Goal: Task Accomplishment & Management: Manage account settings

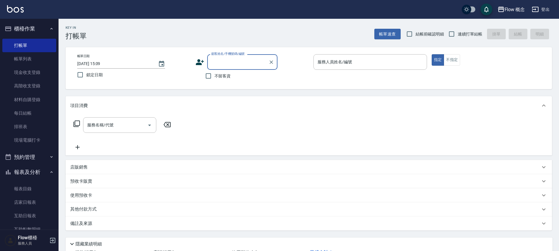
click at [200, 63] on icon at bounding box center [200, 62] width 8 height 6
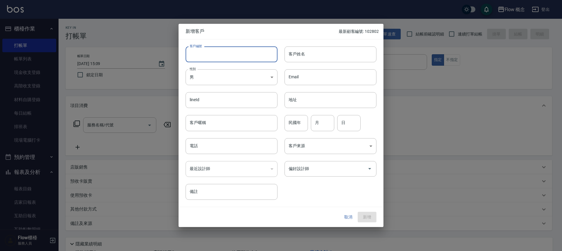
click at [215, 54] on input "客戶編號" at bounding box center [232, 54] width 92 height 16
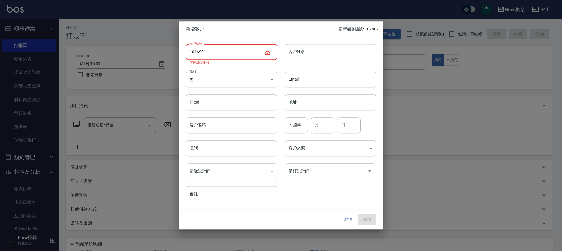
click at [212, 49] on input "101699" at bounding box center [225, 52] width 78 height 16
click at [224, 57] on input "101699" at bounding box center [225, 52] width 78 height 16
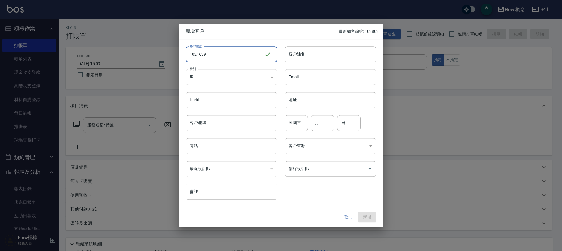
type input "1021699"
click at [221, 79] on body "Flow 概念 登出 櫃檯作業 打帳單 帳單列表 現金收支登錄 高階收支登錄 材料自購登錄 每日結帳 排班表 現場電腦打卡 預約管理 預約管理 單日預約紀錄 …" at bounding box center [281, 147] width 562 height 294
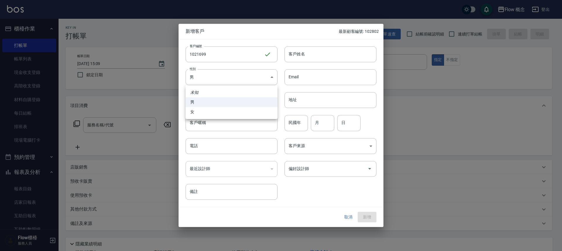
click at [198, 121] on div at bounding box center [281, 125] width 562 height 251
click at [218, 84] on body "Flow 概念 登出 櫃檯作業 打帳單 帳單列表 現金收支登錄 高階收支登錄 材料自購登錄 每日結帳 排班表 現場電腦打卡 預約管理 預約管理 單日預約紀錄 …" at bounding box center [281, 147] width 562 height 294
click at [208, 81] on body "Flow 概念 登出 櫃檯作業 打帳單 帳單列表 現金收支登錄 高階收支登錄 材料自購登錄 每日結帳 排班表 現場電腦打卡 預約管理 預約管理 單日預約紀錄 …" at bounding box center [281, 147] width 562 height 294
click at [208, 81] on div at bounding box center [281, 125] width 562 height 251
click at [211, 70] on body "Flow 概念 登出 櫃檯作業 打帳單 帳單列表 現金收支登錄 高階收支登錄 材料自購登錄 每日結帳 排班表 現場電腦打卡 預約管理 預約管理 單日預約紀錄 …" at bounding box center [281, 147] width 562 height 294
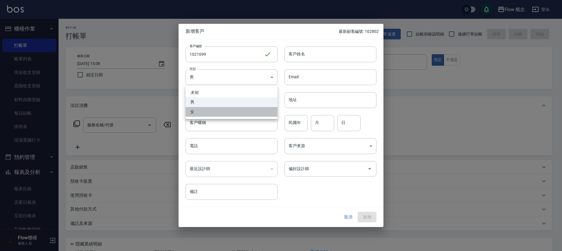
click at [209, 111] on li "女" at bounding box center [232, 112] width 92 height 10
type input "[DEMOGRAPHIC_DATA]"
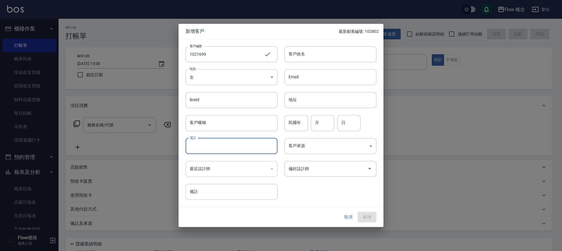
click at [216, 150] on input "電話" at bounding box center [232, 146] width 92 height 16
type input "0930121699"
click at [297, 59] on input "客戶姓名" at bounding box center [331, 54] width 92 height 16
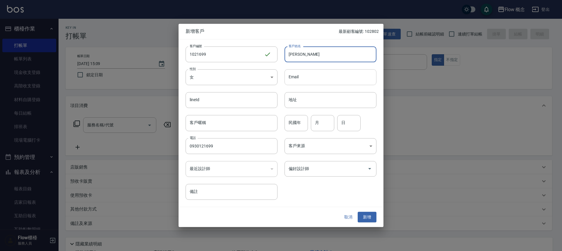
type input "[PERSON_NAME]"
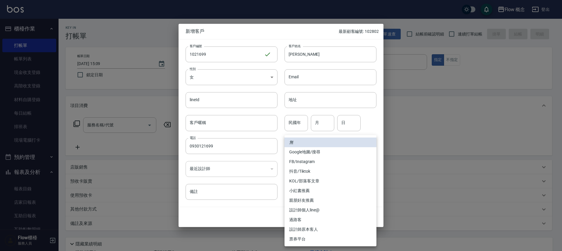
click at [307, 140] on body "Flow 概念 登出 櫃檯作業 打帳單 帳單列表 現金收支登錄 高階收支登錄 材料自購登錄 每日結帳 排班表 現場電腦打卡 預約管理 預約管理 單日預約紀錄 …" at bounding box center [281, 147] width 562 height 294
click at [307, 140] on div "無 Google地圖/搜尋 FB/Instagram 抖音/Tiktok KOL/部落客文章 小紅書推薦 親朋好友推薦 設計師個人line@ 過路客 設計師原…" at bounding box center [281, 125] width 562 height 251
click at [308, 161] on li "FB/Instagram" at bounding box center [331, 162] width 92 height 10
type input "FB/Instagram"
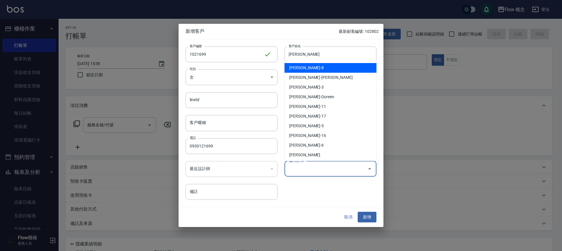
click at [314, 172] on input "偏好設計師" at bounding box center [326, 168] width 78 height 10
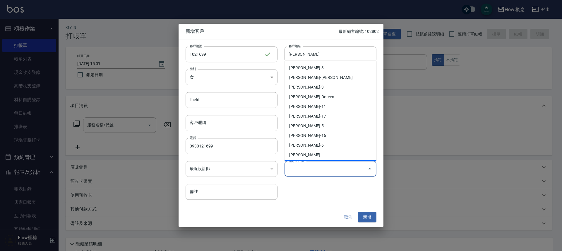
type input "翁佩君"
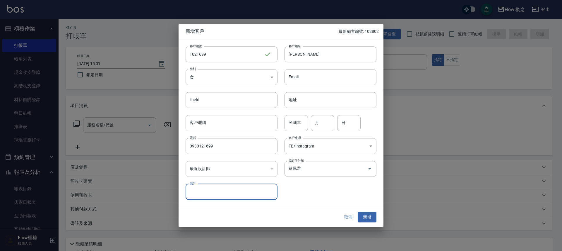
click at [404, 171] on div at bounding box center [281, 125] width 562 height 251
click at [365, 217] on button "新增" at bounding box center [367, 216] width 19 height 11
click at [365, 217] on div "取消 新增" at bounding box center [357, 216] width 37 height 11
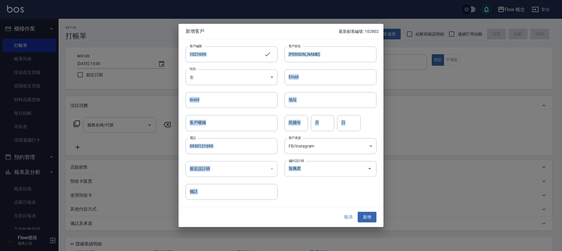
click at [344, 216] on button "取消" at bounding box center [348, 216] width 19 height 11
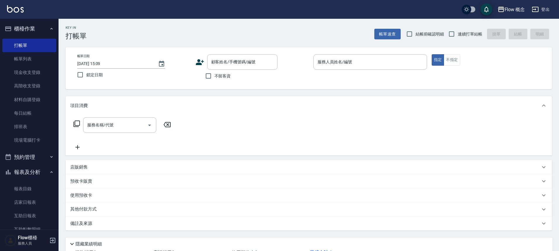
click at [344, 216] on div "備註及來源 備註 備註 訂單來源 ​ 訂單來源" at bounding box center [309, 223] width 487 height 14
click at [200, 60] on icon at bounding box center [200, 62] width 9 height 9
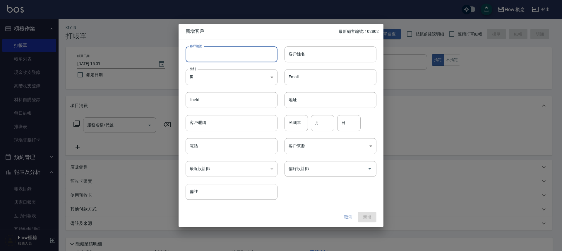
click at [220, 50] on input "客戶編號" at bounding box center [232, 54] width 92 height 16
type input "１"
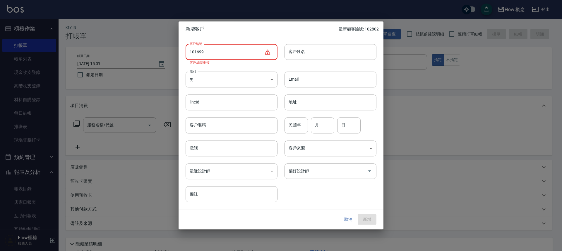
type input "101699"
drag, startPoint x: 345, startPoint y: 208, endPoint x: 345, endPoint y: 215, distance: 7.0
click at [345, 209] on div "新增客戶 最新顧客編號: 102802 客戶編號 101699 ​ 客戶編號 客戶編號重複 客戶姓名 客戶姓名 性別 男 [DEMOGRAPHIC_DATA]…" at bounding box center [281, 125] width 205 height 208
click at [345, 215] on button "取消" at bounding box center [348, 219] width 19 height 11
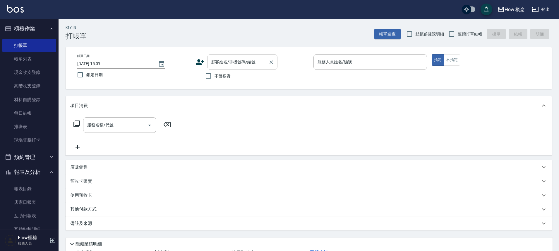
click at [231, 59] on input "顧客姓名/手機號碼/編號" at bounding box center [238, 62] width 56 height 10
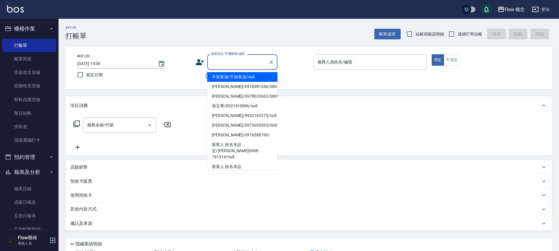
click at [231, 59] on input "顧客姓名/手機號碼/編號" at bounding box center [238, 62] width 56 height 10
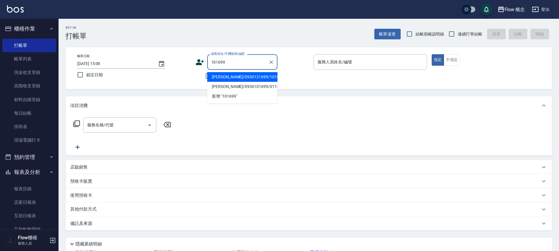
click at [237, 75] on li "[PERSON_NAME]/0930121699/101699" at bounding box center [242, 77] width 70 height 10
click at [237, 75] on div "不留客資" at bounding box center [237, 76] width 82 height 12
type input "[PERSON_NAME]/0930121699/101699"
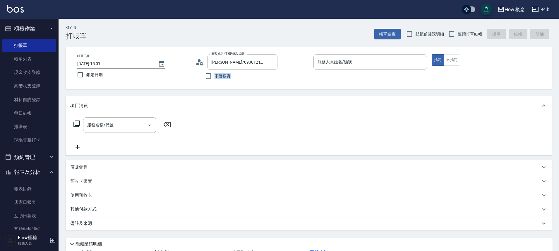
type input "[PERSON_NAME]-10"
click at [31, 58] on link "帳單列表" at bounding box center [29, 58] width 54 height 13
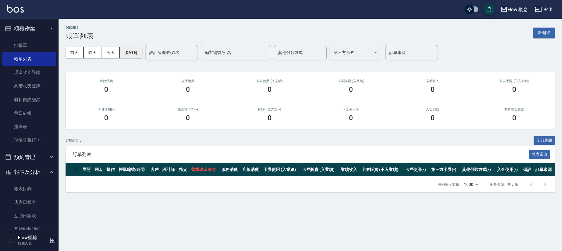
click at [142, 51] on button "[DATE]" at bounding box center [131, 52] width 22 height 11
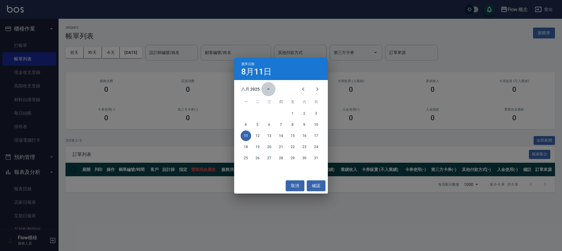
click at [268, 88] on icon "calendar view is open, switch to year view" at bounding box center [268, 88] width 3 height 1
click at [305, 90] on icon "Previous month" at bounding box center [303, 89] width 7 height 7
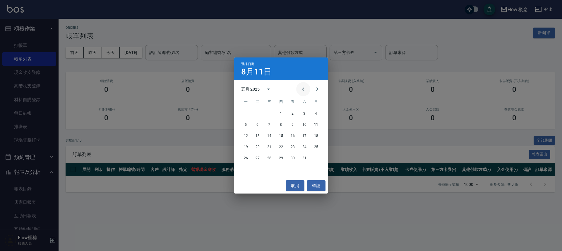
click at [305, 90] on icon "Previous month" at bounding box center [303, 89] width 7 height 7
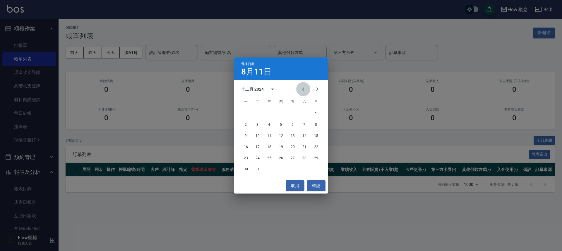
click at [305, 90] on icon "Previous month" at bounding box center [303, 89] width 7 height 7
click at [316, 87] on icon "Next month" at bounding box center [317, 89] width 7 height 7
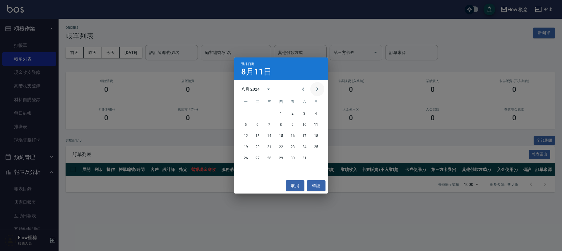
click at [316, 87] on icon "Next month" at bounding box center [317, 89] width 7 height 7
click at [269, 89] on icon "calendar view is open, switch to year view" at bounding box center [268, 89] width 7 height 7
click at [305, 88] on icon "Previous month" at bounding box center [303, 89] width 7 height 7
click at [247, 147] on button "16" at bounding box center [246, 146] width 11 height 11
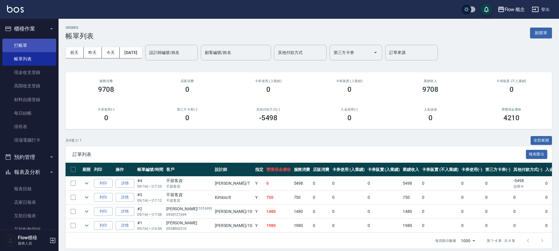
click at [16, 49] on link "打帳單" at bounding box center [29, 45] width 54 height 13
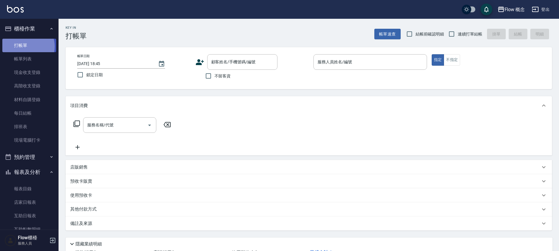
click at [25, 46] on link "打帳單" at bounding box center [29, 45] width 54 height 13
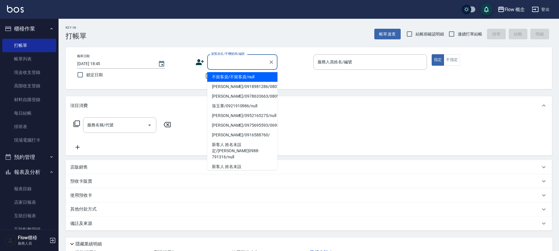
click at [225, 67] on input "顧客姓名/手機號碼/編號" at bounding box center [238, 62] width 56 height 10
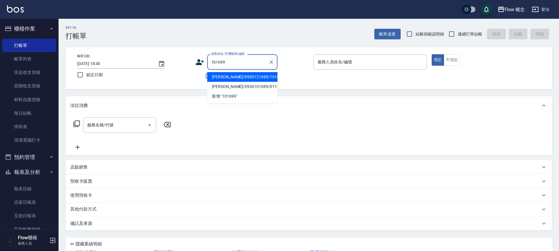
click at [256, 78] on li "[PERSON_NAME]/0930121699/101699" at bounding box center [242, 77] width 70 height 10
type input "[PERSON_NAME]/0930121699/101699"
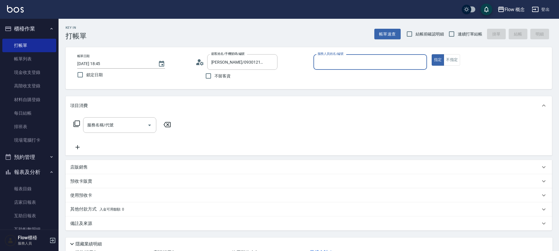
type input "[PERSON_NAME]-10"
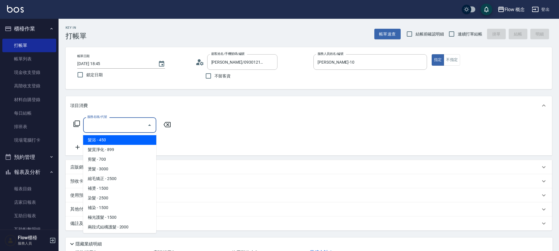
click at [118, 122] on input "服務名稱/代號" at bounding box center [115, 125] width 59 height 10
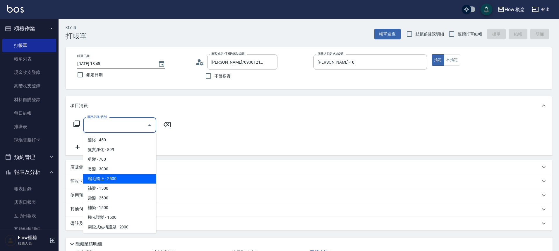
click at [127, 178] on span "縮毛矯正 - 2500" at bounding box center [119, 179] width 73 height 10
type input "縮毛矯正 (302)"
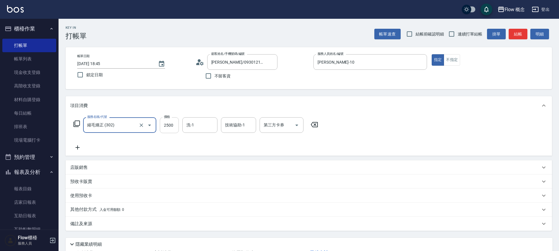
click at [172, 125] on input "2500" at bounding box center [169, 125] width 19 height 16
type input "1480"
click at [516, 35] on button "結帳" at bounding box center [518, 34] width 19 height 11
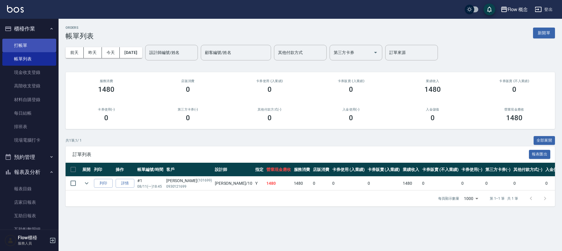
click at [23, 44] on link "打帳單" at bounding box center [29, 45] width 54 height 13
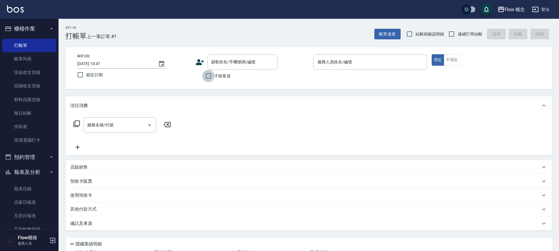
click at [209, 76] on input "不留客資" at bounding box center [208, 76] width 12 height 12
checkbox input "true"
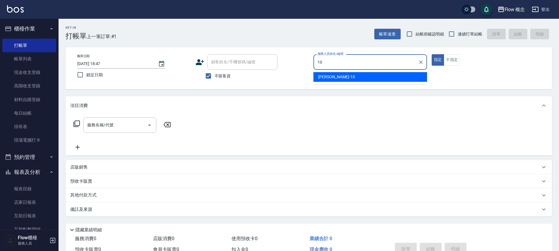
click at [338, 79] on div "[PERSON_NAME] -10" at bounding box center [371, 77] width 114 height 10
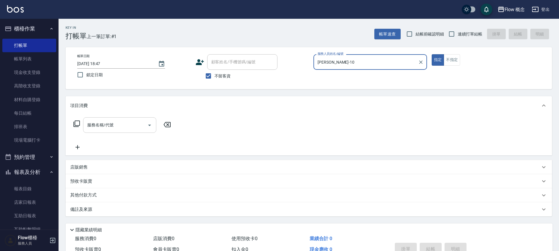
type input "[PERSON_NAME]-10"
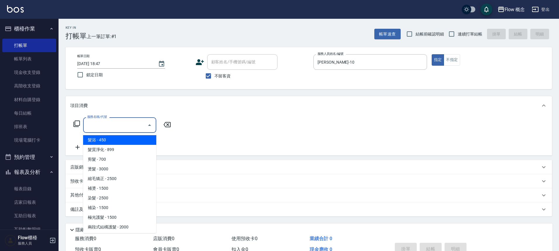
click at [124, 125] on input "服務名稱/代號" at bounding box center [115, 125] width 59 height 10
click at [102, 142] on span "髮浴 - 450" at bounding box center [119, 140] width 73 height 10
type input "髮浴 (101)"
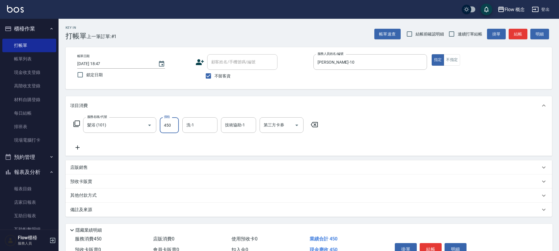
click at [176, 120] on input "450" at bounding box center [169, 125] width 19 height 16
type input "550"
click at [521, 39] on button "結帳" at bounding box center [518, 34] width 19 height 11
click at [521, 39] on div "帳單速查 結帳前確認明細 連續打單結帳 掛單 結帳 明細" at bounding box center [464, 34] width 178 height 12
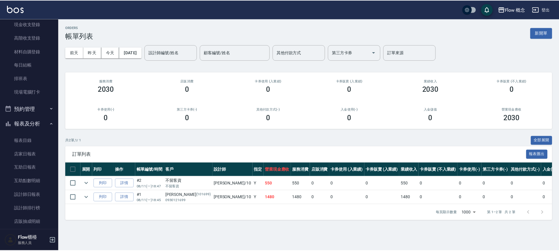
scroll to position [69, 0]
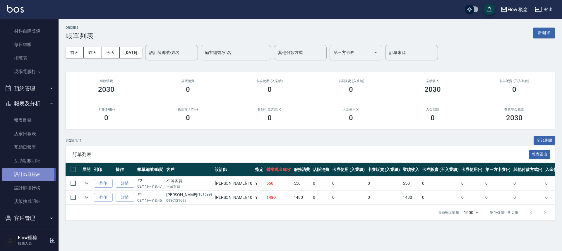
click at [25, 174] on link "設計師日報表" at bounding box center [29, 174] width 54 height 13
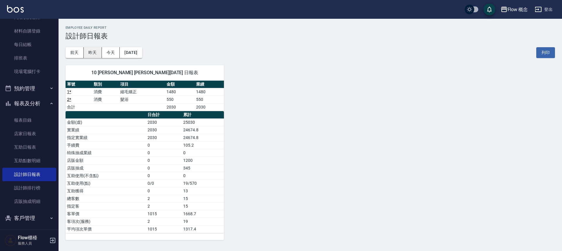
click at [98, 53] on button "昨天" at bounding box center [93, 52] width 18 height 11
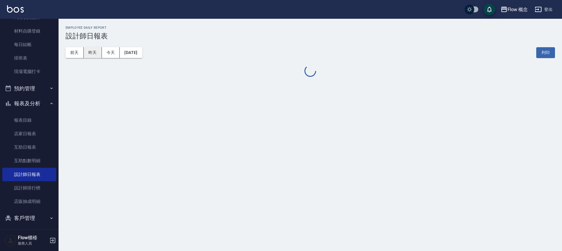
click at [98, 53] on button "昨天" at bounding box center [93, 52] width 18 height 11
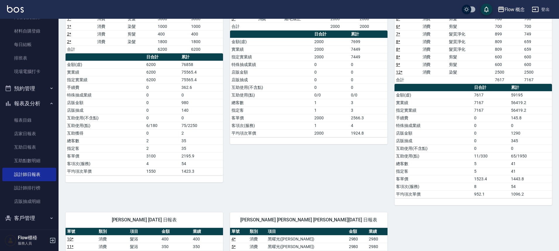
scroll to position [8, 0]
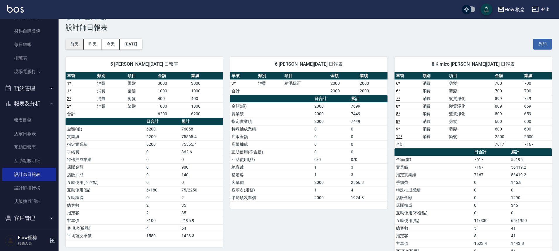
click at [77, 42] on button "前天" at bounding box center [75, 44] width 18 height 11
click at [77, 42] on div "[DATE] [DATE] [DATE] [DATE] 列印" at bounding box center [309, 44] width 487 height 25
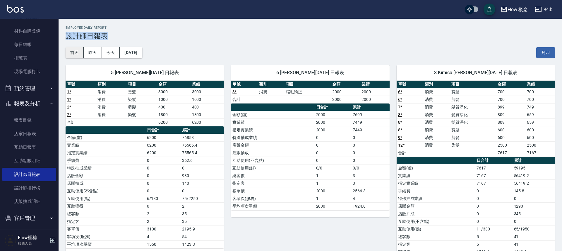
click at [77, 42] on div "[DATE] [DATE] [DATE] [DATE] 列印" at bounding box center [311, 52] width 490 height 25
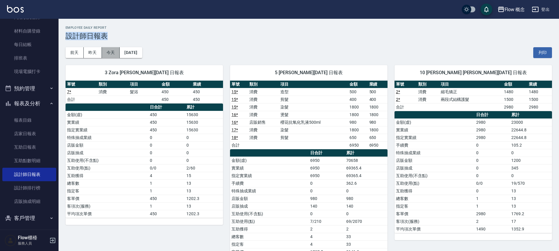
click at [109, 53] on button "今天" at bounding box center [111, 52] width 18 height 11
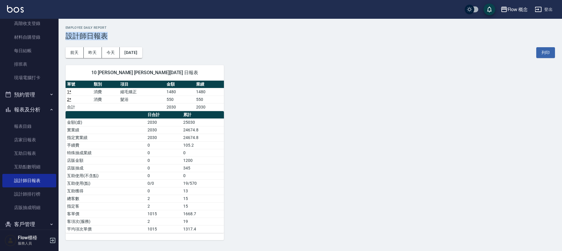
scroll to position [59, 0]
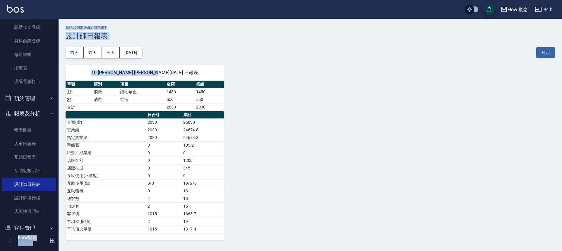
drag, startPoint x: 60, startPoint y: 76, endPoint x: 56, endPoint y: 40, distance: 36.0
click at [57, 45] on div "Flow 概念 登出 櫃檯作業 打帳單 帳單列表 現金收支登錄 高階收支登錄 材料自購登錄 每日結帳 排班表 現場電腦打卡 預約管理 預約管理 單日預約紀錄 …" at bounding box center [281, 125] width 562 height 251
click at [53, 30] on nav "櫃檯作業 打帳單 帳單列表 現金收支登錄 高階收支登錄 材料自購登錄 每日結帳 排班表 現場電腦打卡 預約管理 預約管理 單日預約紀錄 單週預約紀錄 報表及分…" at bounding box center [29, 124] width 59 height 211
click at [53, 29] on nav "櫃檯作業 打帳單 帳單列表 現金收支登錄 高階收支登錄 材料自購登錄 每日結帳 排班表 現場電腦打卡 預約管理 預約管理 單日預約紀錄 單週預約紀錄 報表及分…" at bounding box center [29, 124] width 59 height 211
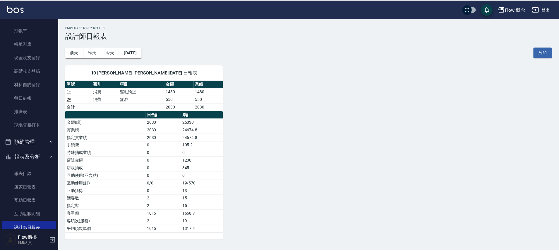
scroll to position [14, 0]
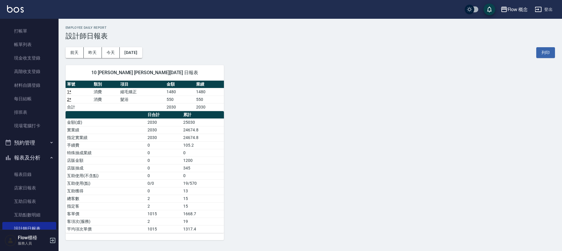
click at [64, 36] on div "Flow 概念 [DATE] 設計師日報表 列印時間： [DATE][PHONE_NUMBER]:57 Employee Daily Report 設計師日報…" at bounding box center [311, 133] width 504 height 228
click at [93, 53] on button "昨天" at bounding box center [93, 52] width 18 height 11
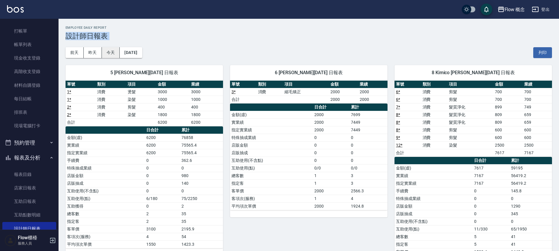
click at [104, 53] on button "今天" at bounding box center [111, 52] width 18 height 11
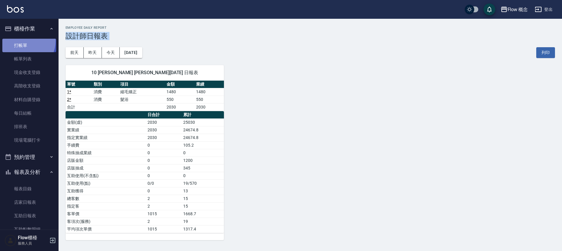
click at [23, 41] on link "打帳單" at bounding box center [29, 45] width 54 height 13
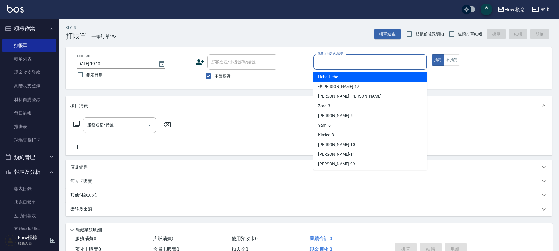
click at [331, 66] on input "服務人員姓名/編號" at bounding box center [370, 62] width 108 height 10
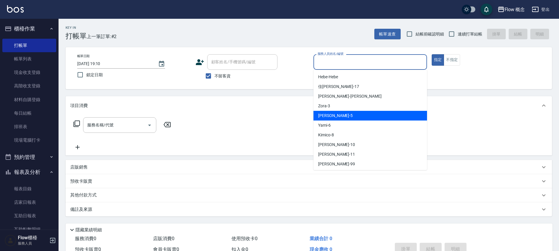
click at [334, 113] on div "Dora -5" at bounding box center [371, 116] width 114 height 10
type input "Dora-5"
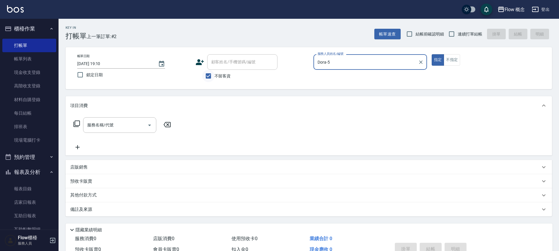
click at [210, 78] on input "不留客資" at bounding box center [208, 76] width 12 height 12
checkbox input "false"
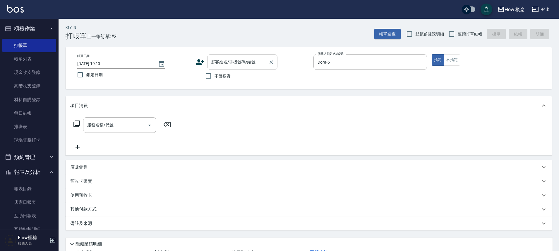
click at [231, 61] on input "顧客姓名/手機號碼/編號" at bounding box center [238, 62] width 56 height 10
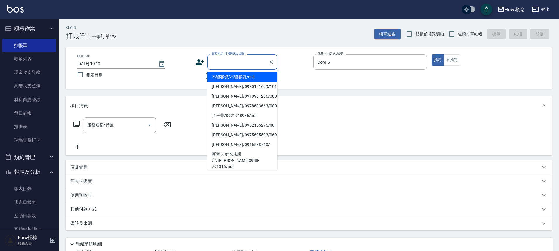
type input "ㄛ"
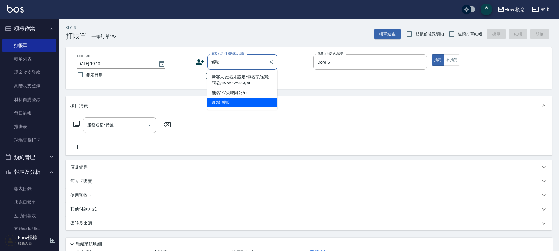
click at [237, 81] on li "新客人 姓名未設定/無名字/愛吃阿公/0966325489/null" at bounding box center [242, 80] width 70 height 16
type input "新客人 姓名未設定/無名字/愛吃阿公/0966325489/null"
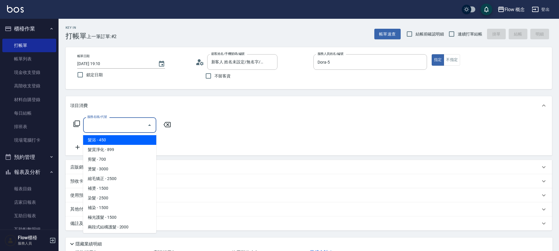
click at [91, 127] on input "服務名稱/代號" at bounding box center [115, 125] width 59 height 10
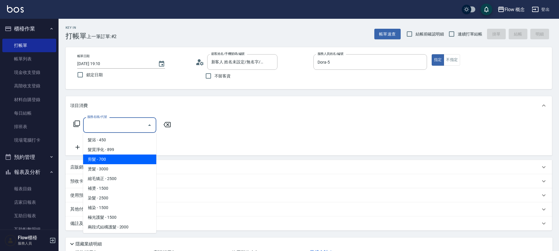
click at [100, 159] on span "剪髮 - 700" at bounding box center [119, 159] width 73 height 10
type input "剪髮(201)"
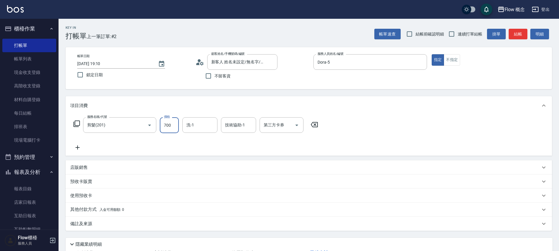
click at [174, 126] on input "700" at bounding box center [169, 125] width 19 height 16
type input "650"
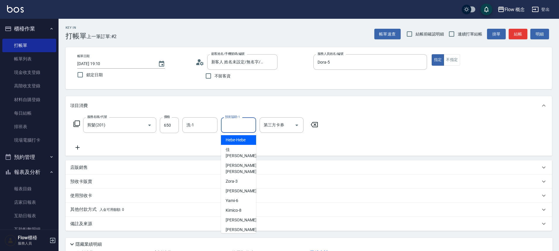
click at [243, 124] on input "技術協助-1" at bounding box center [239, 125] width 30 height 10
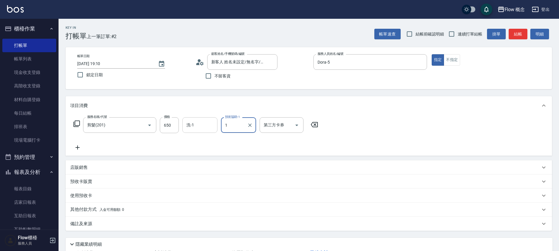
type input "1"
click at [206, 127] on input "洗-1" at bounding box center [200, 125] width 30 height 10
type input "[PERSON_NAME]-16"
click at [84, 218] on div "備註及來源" at bounding box center [309, 223] width 487 height 14
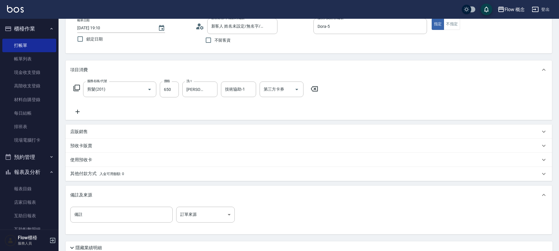
scroll to position [85, 0]
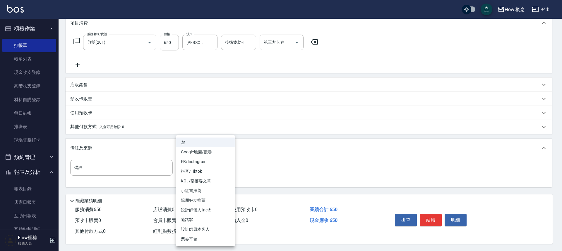
click at [186, 164] on body "Flow 概念 登出 櫃檯作業 打帳單 帳單列表 現金收支登錄 高階收支登錄 材料自購登錄 每日結帳 排班表 現場電腦打卡 預約管理 預約管理 單日預約紀錄 …" at bounding box center [281, 83] width 562 height 333
click at [202, 226] on li "設計師原本客人" at bounding box center [205, 229] width 59 height 10
type input "設計師原本客人"
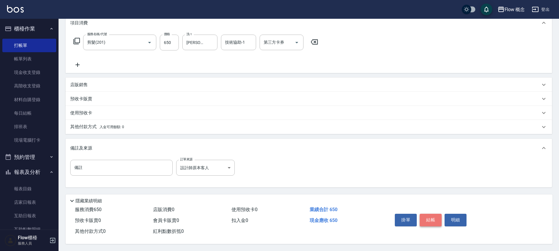
click at [433, 217] on button "結帳" at bounding box center [431, 219] width 22 height 12
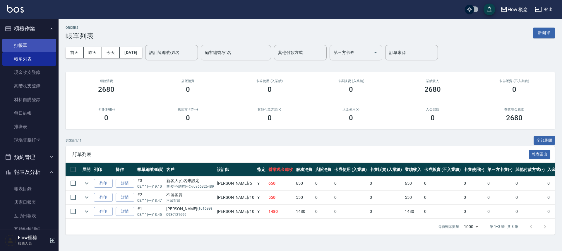
click at [40, 47] on link "打帳單" at bounding box center [29, 45] width 54 height 13
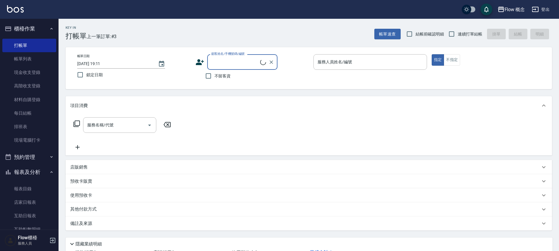
click at [242, 64] on input "顧客姓名/手機號碼/編號" at bounding box center [235, 62] width 50 height 10
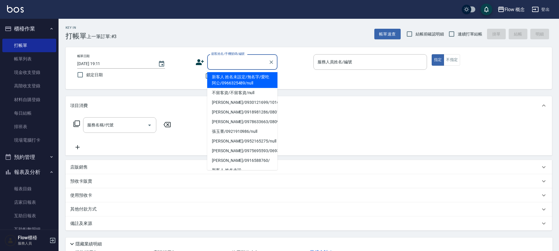
type input "5"
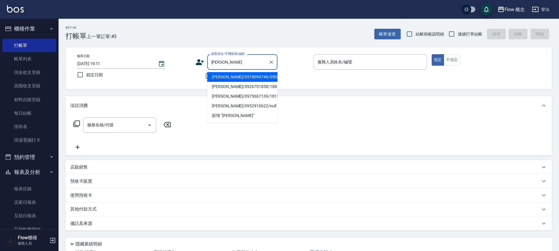
click at [230, 76] on li "[PERSON_NAME]/0918094746/05031246" at bounding box center [242, 77] width 70 height 10
type input "[PERSON_NAME]/0918094746/05031246"
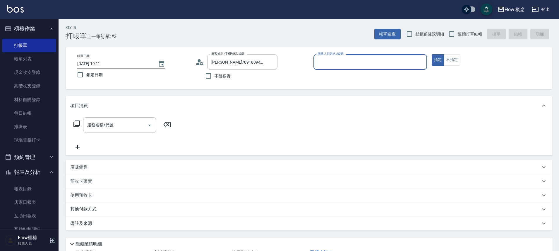
type input "Dora-5"
click at [99, 126] on input "服務名稱/代號" at bounding box center [115, 125] width 59 height 10
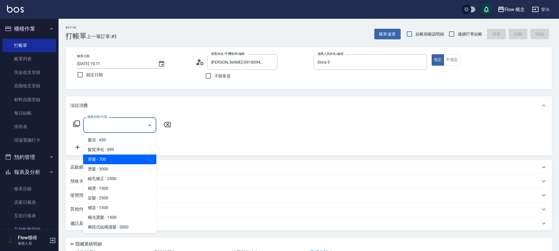
click at [103, 160] on span "剪髮 - 700" at bounding box center [119, 159] width 73 height 10
type input "剪髮(201)"
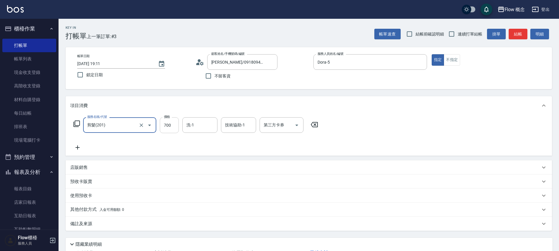
click at [170, 125] on input "700" at bounding box center [169, 125] width 19 height 16
type input "650"
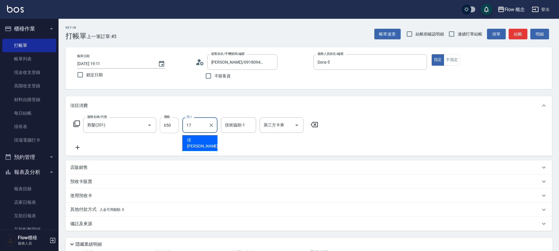
type input "[PERSON_NAME]-17"
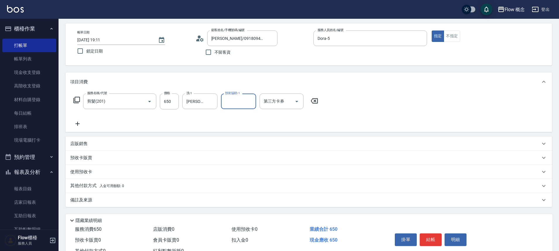
scroll to position [46, 0]
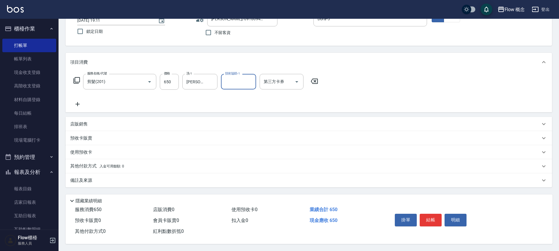
click at [121, 174] on div "備註及來源" at bounding box center [309, 180] width 487 height 14
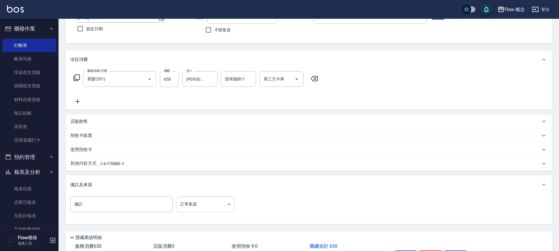
click at [224, 204] on body "Flow 概念 登出 櫃檯作業 打帳單 帳單列表 現金收支登錄 高階收支登錄 材料自購登錄 每日結帳 排班表 現場電腦打卡 預約管理 預約管理 單日預約紀錄 …" at bounding box center [279, 120] width 559 height 333
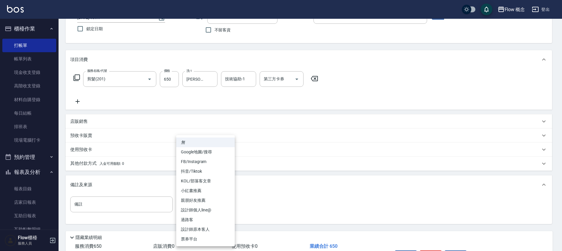
click at [212, 229] on li "設計師原本客人" at bounding box center [205, 229] width 59 height 10
type input "設計師原本客人"
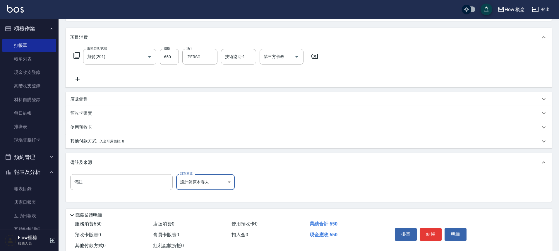
scroll to position [85, 0]
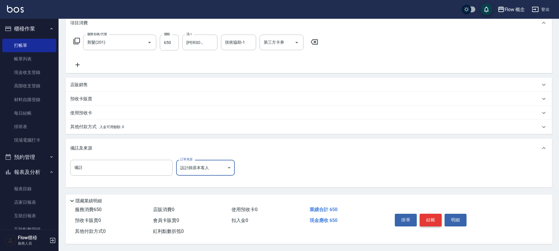
click at [428, 215] on button "結帳" at bounding box center [431, 219] width 22 height 12
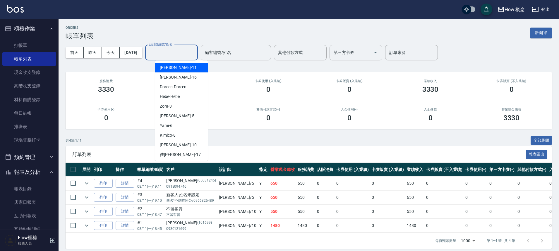
click at [168, 53] on input "設計師編號/姓名" at bounding box center [171, 52] width 47 height 10
click at [173, 113] on div "Dora -5" at bounding box center [181, 116] width 53 height 10
type input "Dora-5"
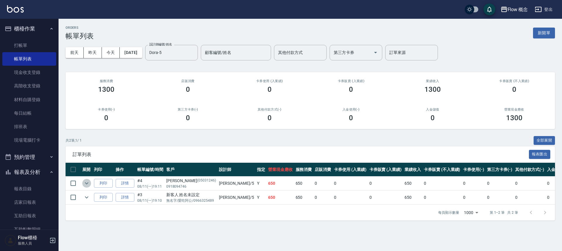
click at [86, 184] on icon "expand row" at bounding box center [87, 183] width 4 height 2
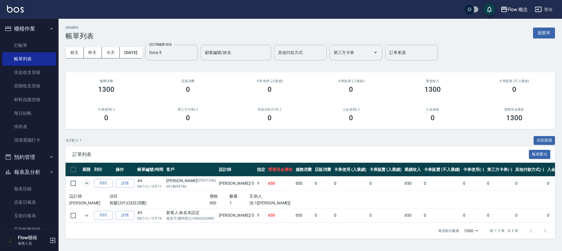
click at [86, 184] on icon "expand row" at bounding box center [86, 183] width 7 height 7
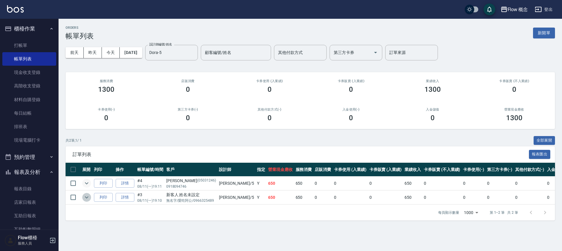
click at [88, 197] on icon "expand row" at bounding box center [86, 197] width 7 height 7
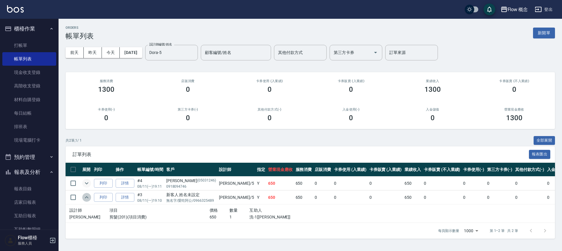
click at [88, 197] on icon "expand row" at bounding box center [86, 197] width 7 height 7
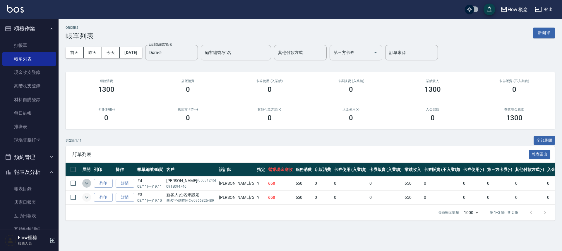
click at [87, 181] on icon "expand row" at bounding box center [86, 183] width 7 height 7
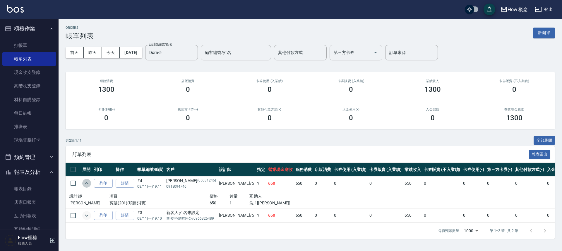
click at [87, 181] on icon "expand row" at bounding box center [86, 183] width 7 height 7
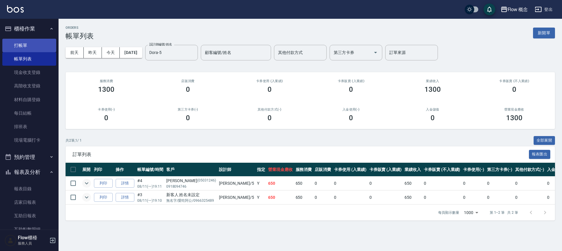
click at [30, 45] on link "打帳單" at bounding box center [29, 45] width 54 height 13
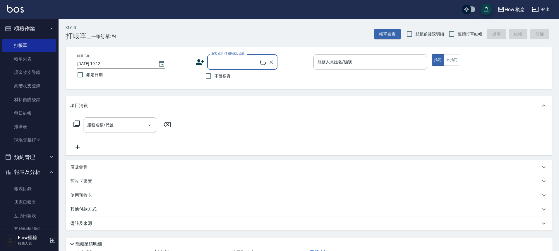
click at [223, 55] on label "顧客姓名/手機號碼/編號" at bounding box center [227, 54] width 33 height 4
click at [223, 57] on input "顧客姓名/手機號碼/編號" at bounding box center [235, 62] width 50 height 10
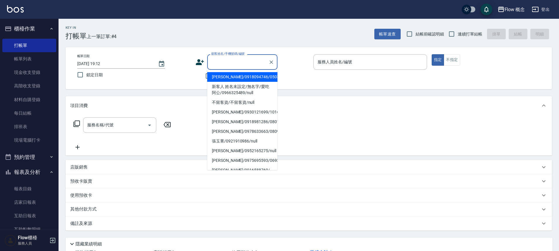
click at [226, 60] on input "顧客姓名/手機號碼/編號" at bounding box center [238, 62] width 56 height 10
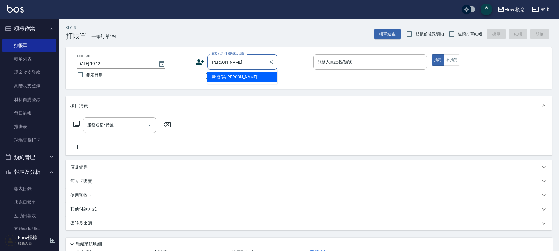
drag, startPoint x: 214, startPoint y: 63, endPoint x: 206, endPoint y: 64, distance: 7.3
click at [206, 64] on div "顧客姓名/手機號碼/編號 染[PERSON_NAME] 顧客姓名/手機號碼/編號" at bounding box center [253, 62] width 114 height 16
type input "[PERSON_NAME]"
click at [231, 52] on label "顧客姓名/手機號碼/編號" at bounding box center [227, 54] width 33 height 4
click at [231, 57] on input "顧客姓名/手機號碼/編號" at bounding box center [238, 62] width 56 height 10
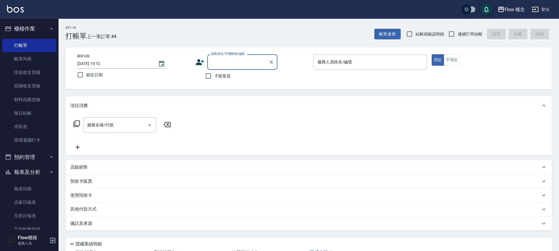
click at [230, 58] on input "顧客姓名/手機號碼/編號" at bounding box center [238, 62] width 56 height 10
paste input "[PERSON_NAME] 0926643894"
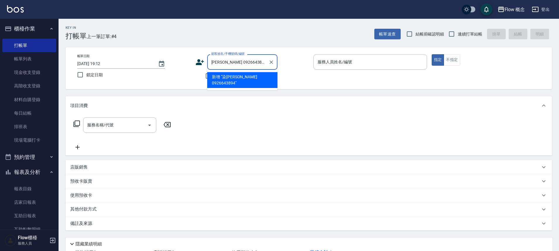
drag, startPoint x: 216, startPoint y: 64, endPoint x: 212, endPoint y: 63, distance: 3.9
click at [212, 63] on input "[PERSON_NAME] 0926643894" at bounding box center [238, 62] width 56 height 10
type input "[PERSON_NAME] 0926643894"
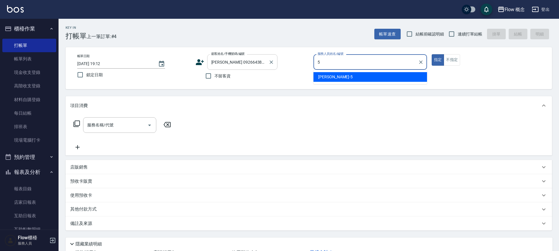
type input "Dora-5"
type button "true"
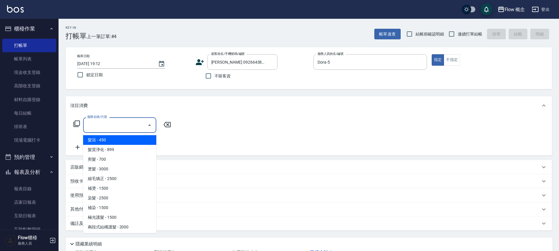
click at [110, 121] on input "服務名稱/代號" at bounding box center [115, 125] width 59 height 10
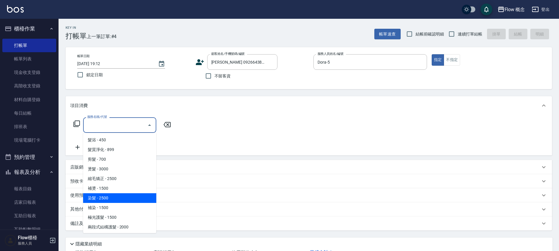
click at [111, 201] on span "染髮 - 2500" at bounding box center [119, 198] width 73 height 10
type input "染髮(401)"
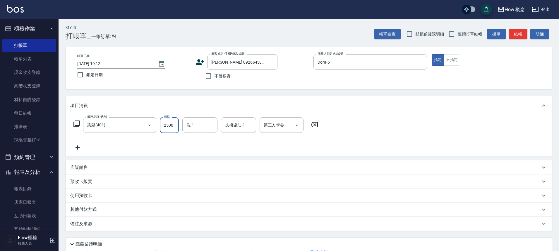
click at [173, 129] on input "2500" at bounding box center [169, 125] width 19 height 16
type input "1800"
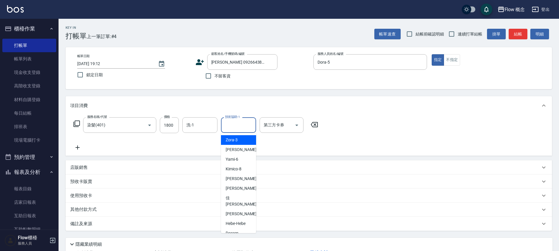
click at [248, 124] on input "技術協助-1" at bounding box center [239, 125] width 30 height 10
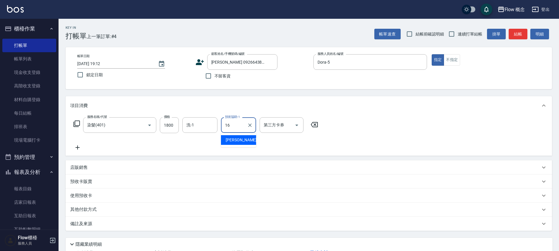
type input "[PERSON_NAME]-16"
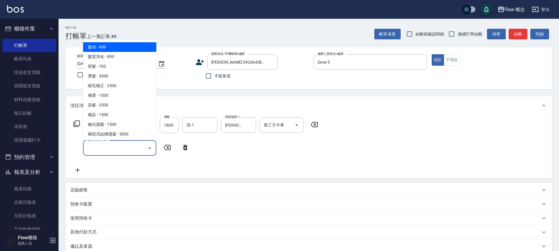
click at [87, 146] on input "服務名稱/代號" at bounding box center [115, 148] width 59 height 10
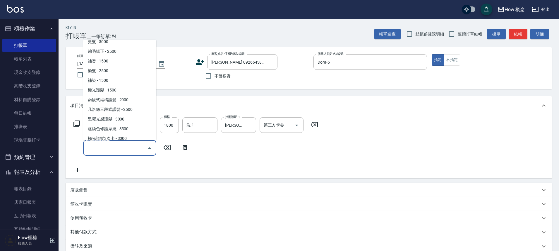
scroll to position [35, 0]
click at [131, 107] on span "凡洛絲三段式護髮 - 2500" at bounding box center [119, 109] width 73 height 10
type input "[PERSON_NAME]三段式護髮(503)"
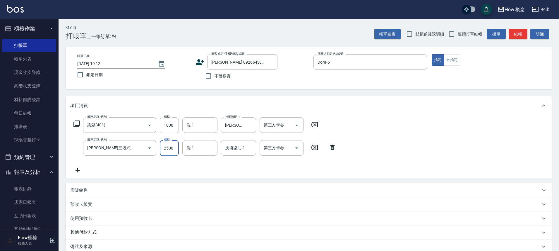
click at [169, 151] on input "2500" at bounding box center [169, 148] width 19 height 16
type input "1780"
click at [232, 151] on input "技術協助-1" at bounding box center [239, 148] width 30 height 10
type input "[PERSON_NAME]-16"
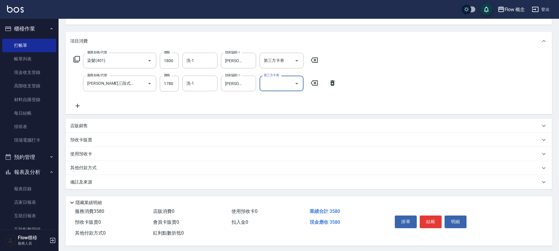
scroll to position [69, 0]
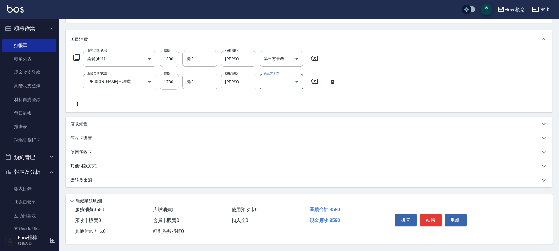
click at [169, 77] on input "1780" at bounding box center [169, 82] width 19 height 16
click at [171, 57] on input "1800" at bounding box center [169, 59] width 19 height 16
type input "1500"
click at [119, 173] on div "備註及來源" at bounding box center [309, 180] width 487 height 14
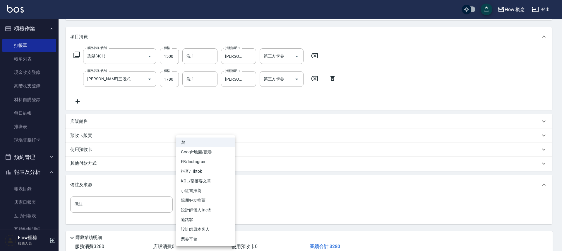
click at [190, 211] on body "Flow 概念 登出 櫃檯作業 打帳單 帳單列表 現金收支登錄 高階收支登錄 材料自購登錄 每日結帳 排班表 現場電腦打卡 預約管理 預約管理 單日預約紀錄 …" at bounding box center [281, 109] width 562 height 356
click at [212, 162] on li "FB/Instagram" at bounding box center [205, 162] width 59 height 10
type input "FB/Instagram"
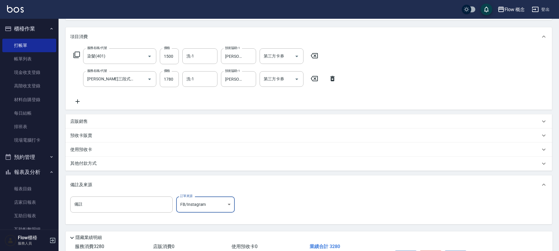
click at [127, 164] on div "其他付款方式" at bounding box center [305, 163] width 470 height 6
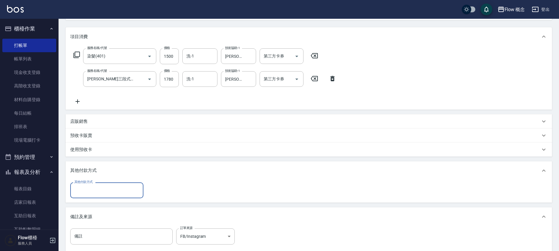
scroll to position [0, 0]
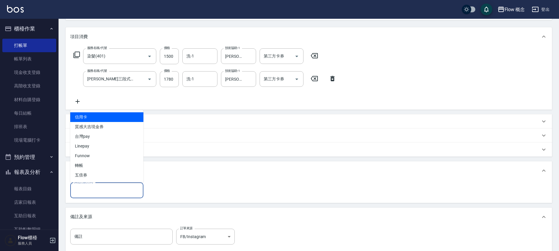
click at [115, 191] on input "其他付款方式" at bounding box center [107, 190] width 68 height 10
click at [101, 118] on span "信用卡" at bounding box center [106, 117] width 73 height 10
type input "信用卡"
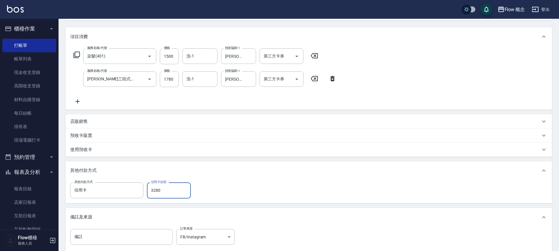
type input "3280"
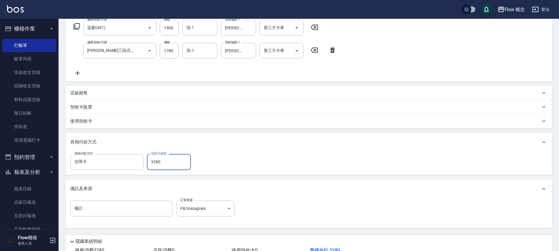
scroll to position [120, 0]
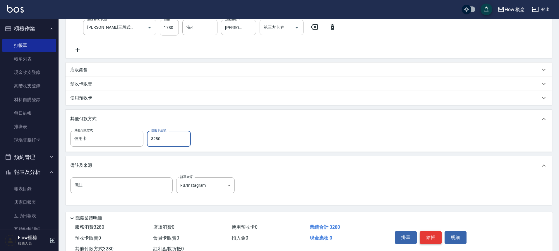
click at [425, 232] on button "結帳" at bounding box center [431, 237] width 22 height 12
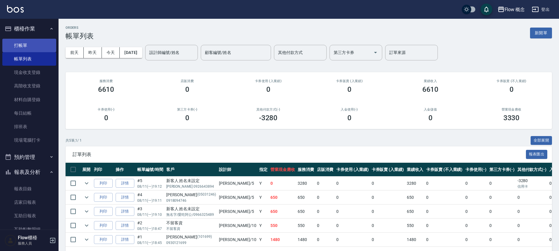
click at [31, 43] on link "打帳單" at bounding box center [29, 45] width 54 height 13
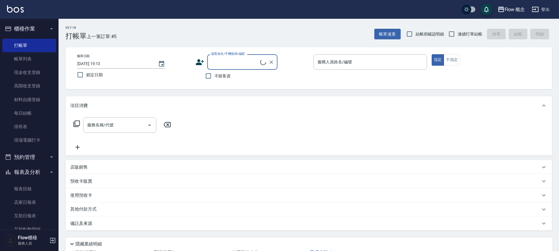
click at [221, 67] on div "顧客姓名/手機號碼/編號" at bounding box center [242, 62] width 70 height 16
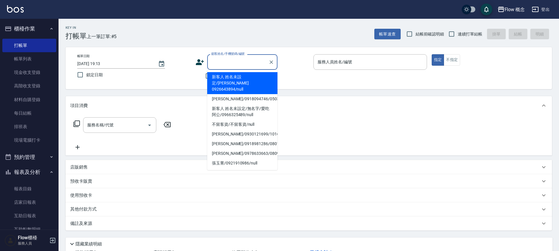
click at [221, 66] on input "顧客姓名/手機號碼/編號" at bounding box center [238, 62] width 56 height 10
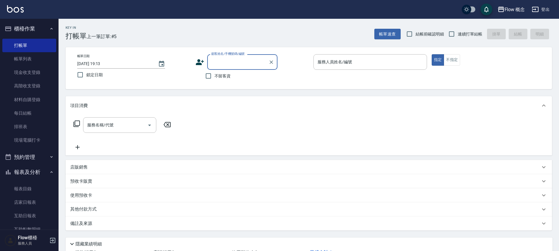
type input "j"
type input "u"
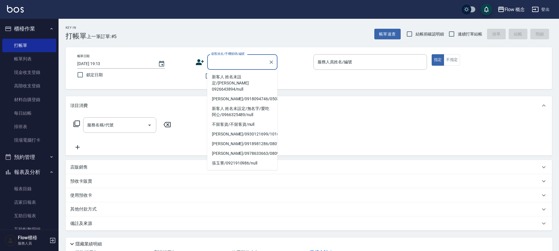
type input "m"
type input "h"
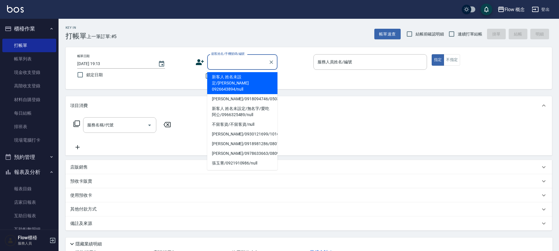
type input "ㄨ"
type input "ㄜ"
type input "ㄠ"
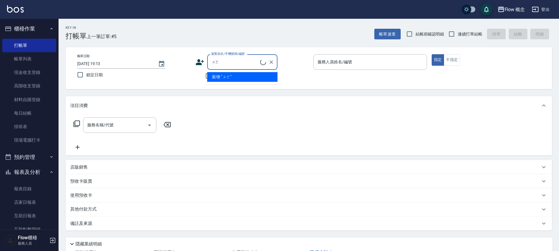
type input "ㄨ"
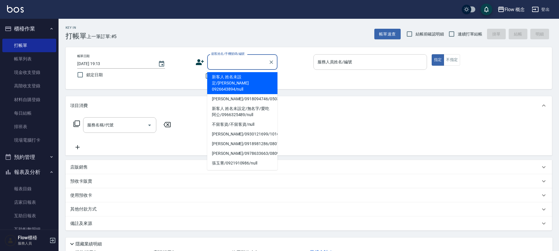
click at [355, 65] on input "服務人員姓名/編號" at bounding box center [370, 62] width 108 height 10
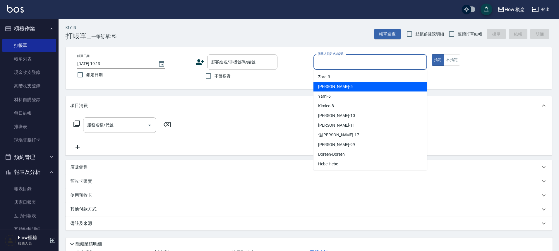
click at [342, 85] on div "Dora -5" at bounding box center [371, 87] width 114 height 10
type input "Dora-5"
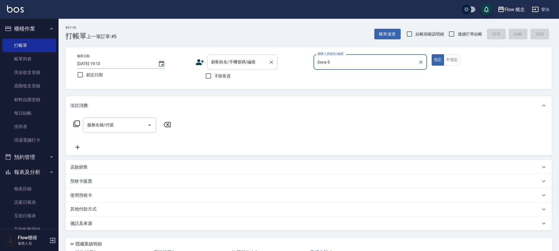
click at [255, 59] on input "顧客姓名/手機號碼/編號" at bounding box center [238, 62] width 56 height 10
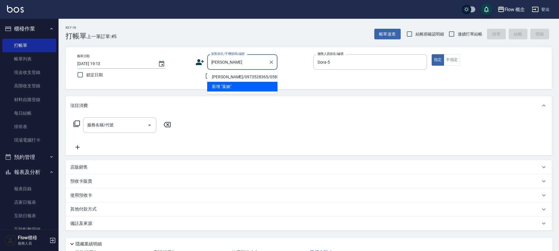
click at [251, 77] on li "[PERSON_NAME]/0973528365/058365" at bounding box center [242, 77] width 70 height 10
type input "[PERSON_NAME]/0973528365/058365"
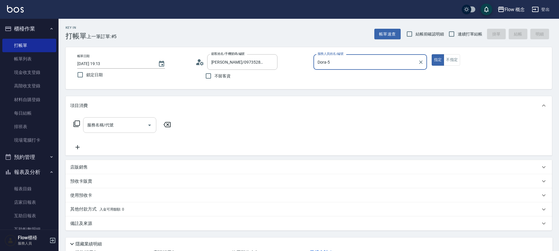
click at [113, 129] on input "服務名稱/代號" at bounding box center [115, 125] width 59 height 10
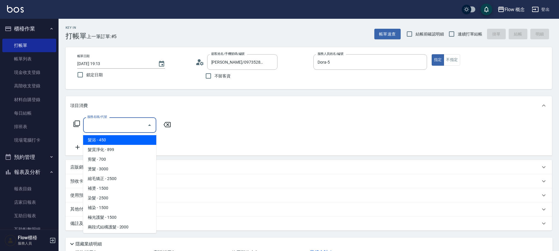
click at [104, 143] on span "髮浴 - 450" at bounding box center [119, 140] width 73 height 10
type input "髮浴 (101)"
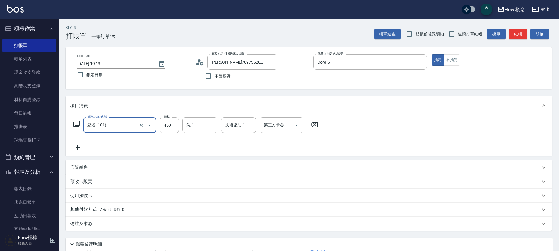
click at [79, 147] on icon at bounding box center [78, 147] width 4 height 4
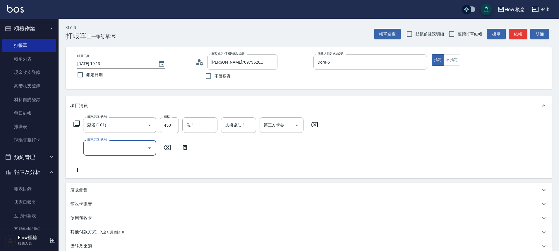
click at [92, 149] on input "服務名稱/代號" at bounding box center [115, 148] width 59 height 10
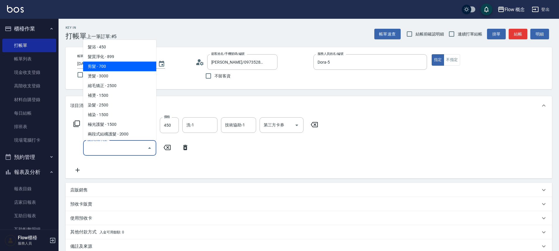
click at [101, 65] on span "剪髮 - 700" at bounding box center [119, 66] width 73 height 10
type input "剪髮(201)"
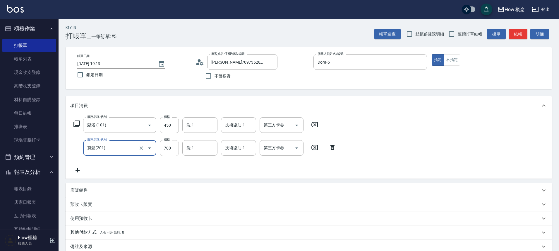
click at [170, 148] on input "700" at bounding box center [169, 148] width 19 height 16
type input "400"
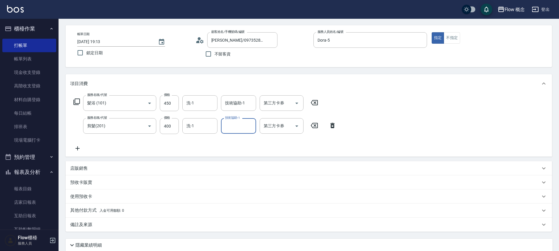
scroll to position [34, 0]
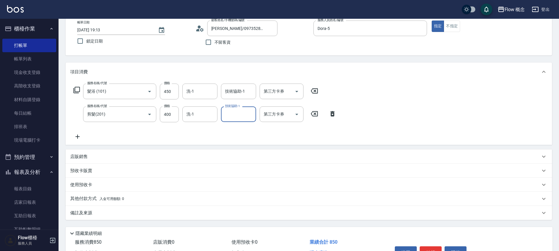
click at [138, 213] on div "備註及來源" at bounding box center [305, 213] width 470 height 6
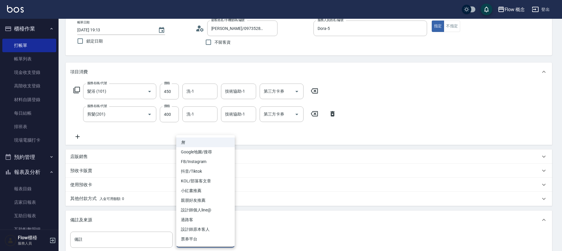
click at [181, 236] on body "Flow 概念 登出 櫃檯作業 打帳單 帳單列表 現金收支登錄 高階收支登錄 材料自購登錄 每日結帳 排班表 現場電腦打卡 預約管理 預約管理 單日預約紀錄 …" at bounding box center [281, 144] width 562 height 356
click at [195, 225] on li "設計師原本客人" at bounding box center [205, 229] width 59 height 10
type input "設計師原本客人"
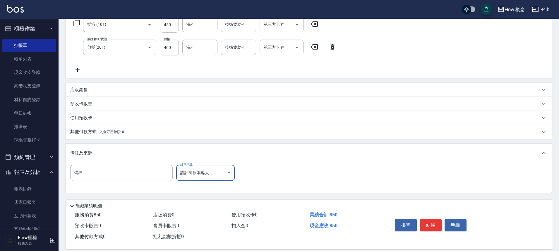
scroll to position [108, 0]
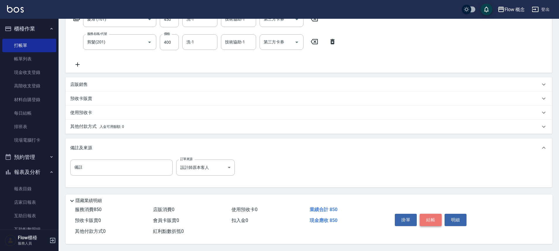
click at [432, 213] on button "結帳" at bounding box center [431, 219] width 22 height 12
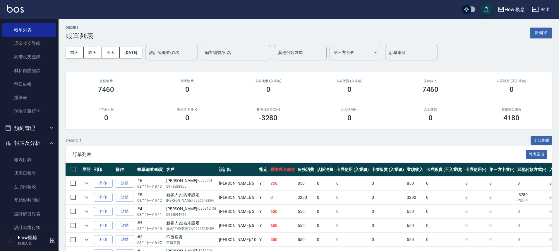
scroll to position [45, 0]
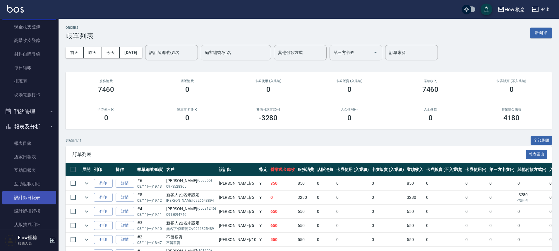
click at [45, 194] on link "設計師日報表" at bounding box center [29, 197] width 54 height 13
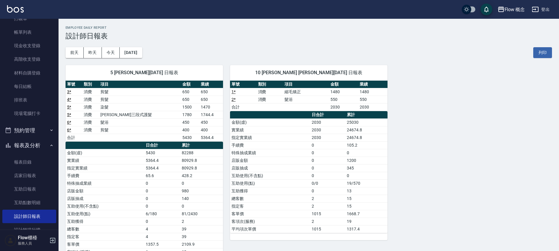
scroll to position [5, 0]
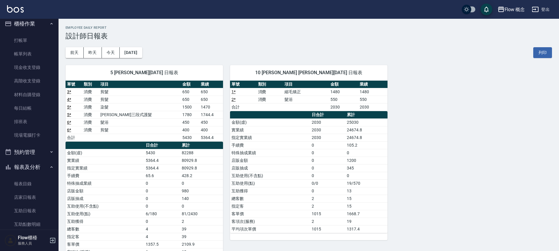
click at [64, 30] on div "Flow 概念 [DATE] 設計師日報表 列印時間： [DATE][PHONE_NUMBER]:33 Employee Daily Report 設計師日報…" at bounding box center [309, 148] width 501 height 259
click at [35, 35] on link "打帳單" at bounding box center [29, 40] width 54 height 13
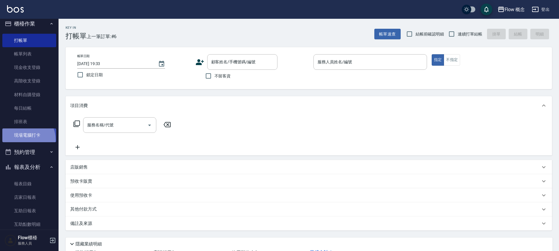
click at [23, 139] on link "現場電腦打卡" at bounding box center [29, 134] width 54 height 13
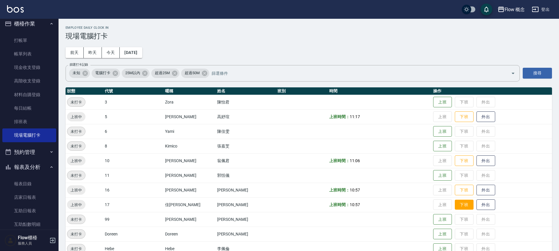
click at [455, 207] on button "下班" at bounding box center [464, 204] width 19 height 10
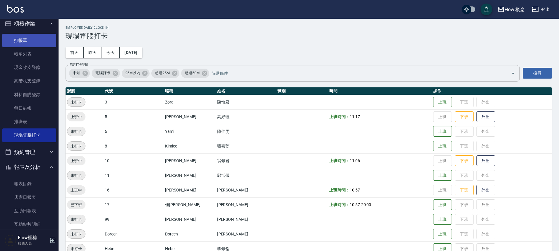
click at [25, 44] on link "打帳單" at bounding box center [29, 40] width 54 height 13
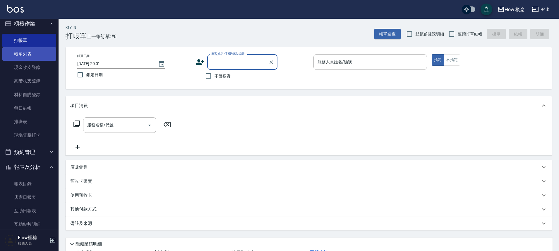
click at [11, 54] on link "帳單列表" at bounding box center [29, 53] width 54 height 13
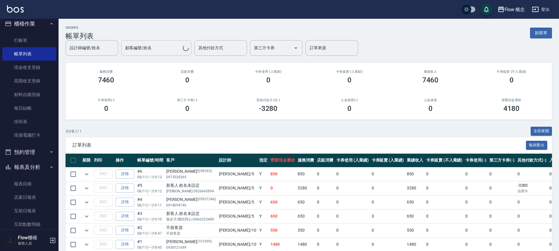
click at [158, 44] on div "設計師編號/姓名 設計師編號/姓名 顧客編號/姓名 顧客編號/姓名 其他付款方式 其他付款方式 第三方卡券 第三方卡券 訂單來源 訂單來源" at bounding box center [309, 48] width 487 height 16
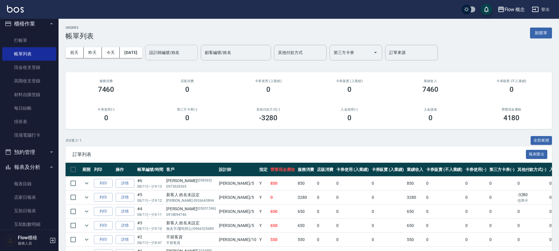
click at [172, 54] on input "設計師編號/姓名" at bounding box center [171, 52] width 47 height 10
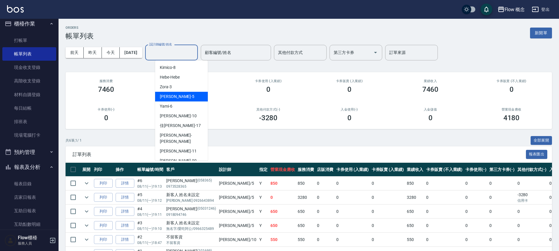
click at [175, 92] on div "Dora -5" at bounding box center [181, 97] width 53 height 10
type input "Dora-5"
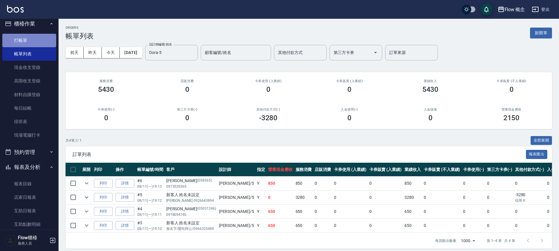
click at [35, 46] on link "打帳單" at bounding box center [29, 40] width 54 height 13
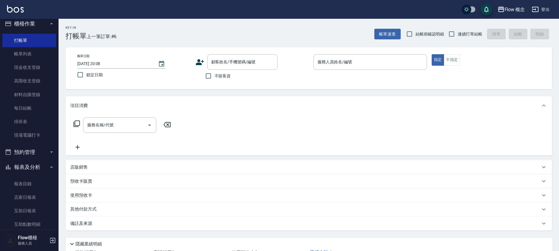
click at [221, 81] on label "不留客資" at bounding box center [216, 76] width 29 height 12
click at [215, 81] on input "不留客資" at bounding box center [208, 76] width 12 height 12
checkbox input "true"
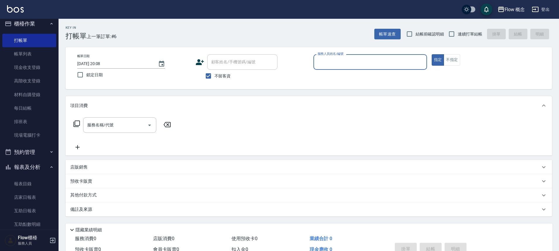
click at [337, 61] on input "服務人員姓名/編號" at bounding box center [370, 62] width 108 height 10
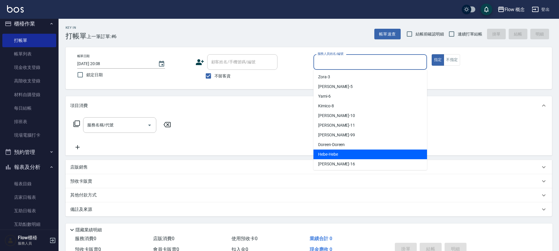
click at [336, 155] on span "Hebe -Hebe" at bounding box center [328, 154] width 20 height 6
type input "Hebe-Hebe"
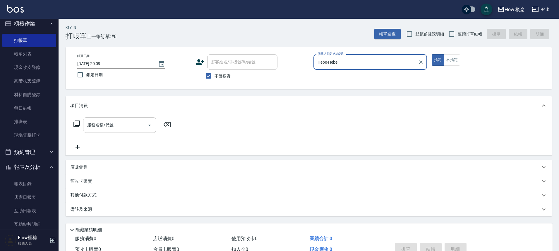
click at [142, 128] on input "服務名稱/代號" at bounding box center [115, 125] width 59 height 10
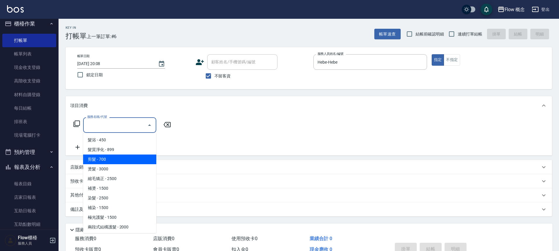
click at [112, 160] on span "剪髮 - 700" at bounding box center [119, 159] width 73 height 10
type input "剪髮(201)"
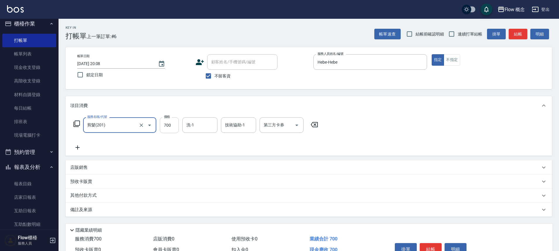
click at [167, 125] on input "700" at bounding box center [169, 125] width 19 height 16
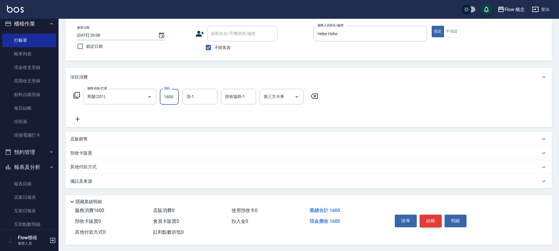
scroll to position [32, 0]
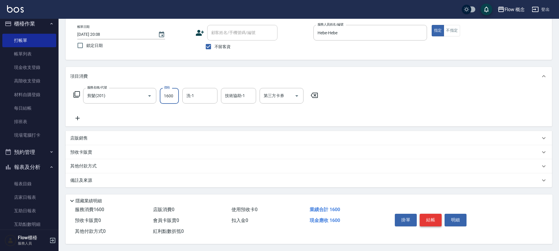
type input "1600"
click at [436, 218] on button "結帳" at bounding box center [431, 219] width 22 height 12
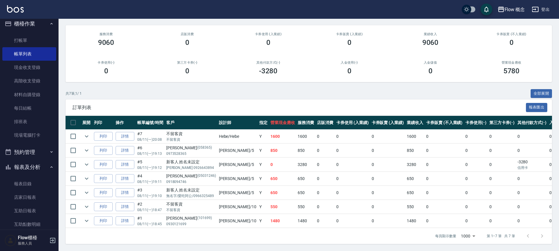
scroll to position [51, 0]
click at [23, 36] on link "打帳單" at bounding box center [29, 40] width 54 height 13
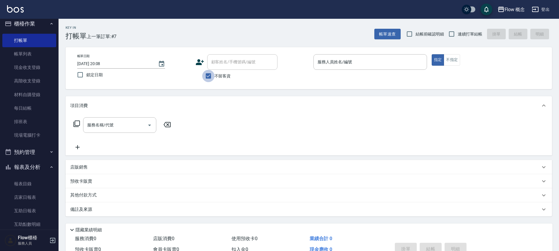
click at [209, 81] on input "不留客資" at bounding box center [208, 76] width 12 height 12
checkbox input "false"
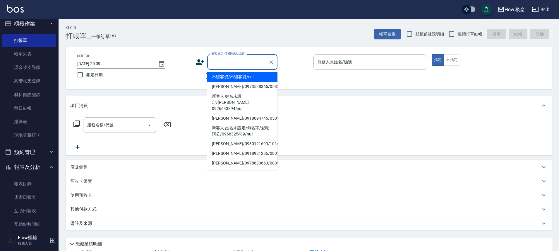
click at [233, 64] on input "顧客姓名/手機號碼/編號" at bounding box center [238, 62] width 56 height 10
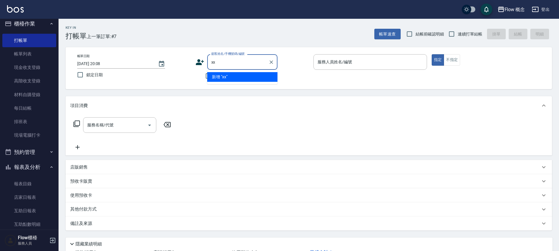
type input "x"
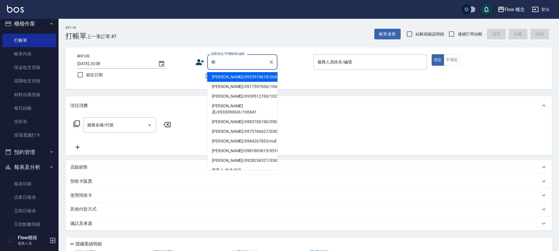
click at [244, 76] on li "[PERSON_NAME]/0925574618/204" at bounding box center [242, 77] width 70 height 10
type input "[PERSON_NAME]/0925574618/204"
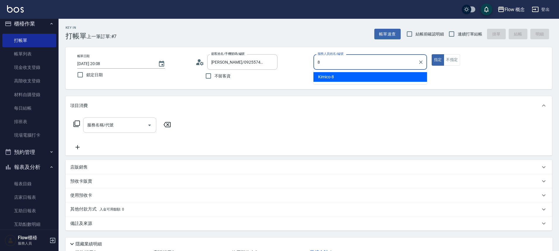
type input "Kimico-8"
type button "true"
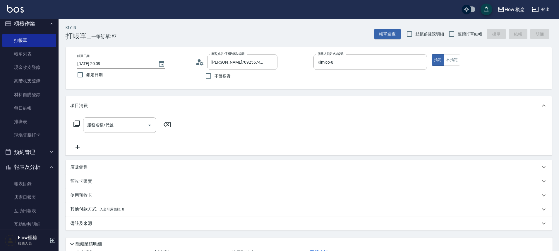
click at [115, 133] on div "服務名稱/代號 服務名稱/代號" at bounding box center [122, 133] width 104 height 33
click at [118, 117] on div "服務名稱/代號" at bounding box center [119, 125] width 73 height 16
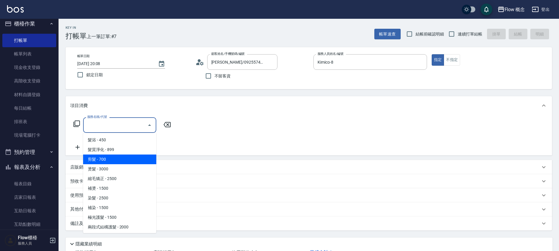
click at [111, 157] on span "剪髮 - 700" at bounding box center [119, 159] width 73 height 10
type input "剪髮(201)"
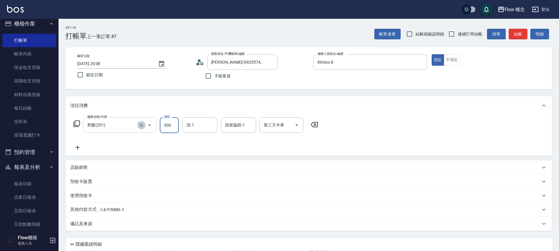
click at [143, 122] on button "Clear" at bounding box center [141, 125] width 8 height 8
type input "300"
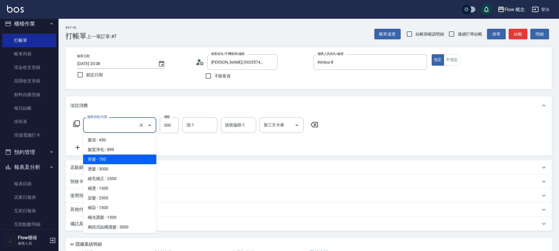
click at [127, 124] on input "服務名稱/代號" at bounding box center [112, 125] width 52 height 10
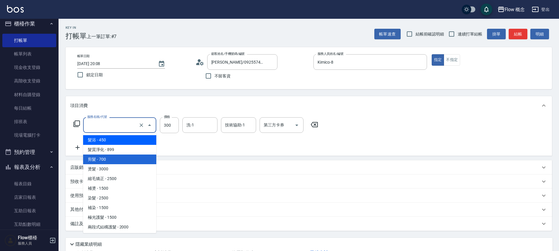
click at [107, 142] on span "髮浴 - 450" at bounding box center [119, 140] width 73 height 10
type input "髮浴 (101)"
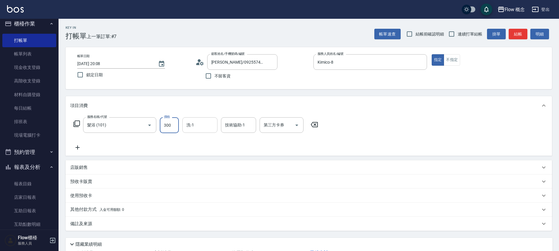
click at [201, 117] on div "洗-1" at bounding box center [199, 125] width 35 height 16
type input "300"
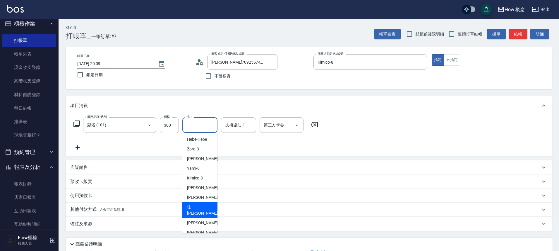
scroll to position [27, 0]
click at [199, 208] on span "佳[PERSON_NAME] -17" at bounding box center [205, 209] width 37 height 12
type input "[PERSON_NAME]-17"
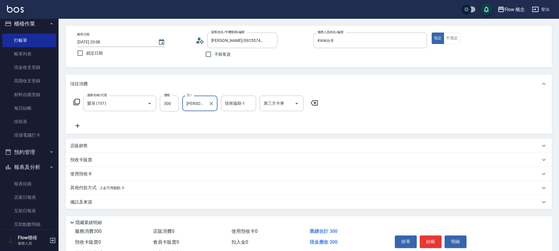
scroll to position [46, 0]
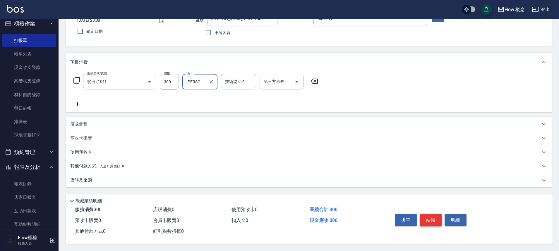
click at [428, 213] on button "結帳" at bounding box center [431, 219] width 22 height 12
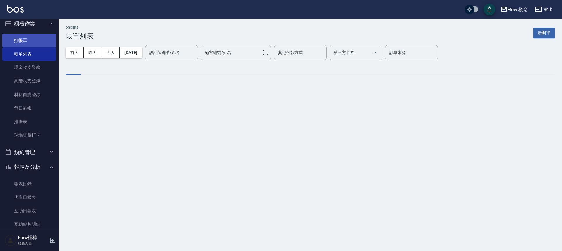
click at [26, 43] on link "打帳單" at bounding box center [29, 40] width 54 height 13
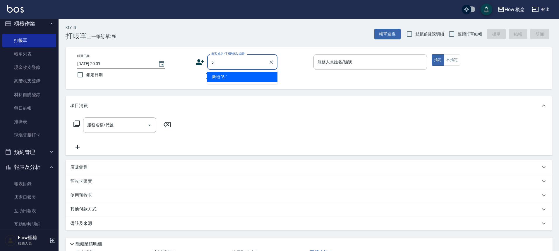
type input "5"
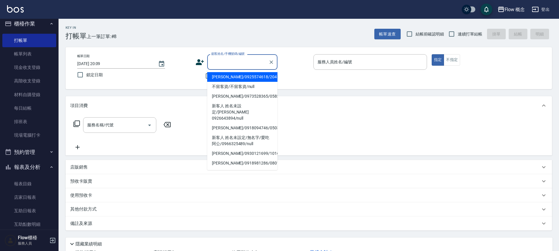
type input "h"
type input "ㄜ"
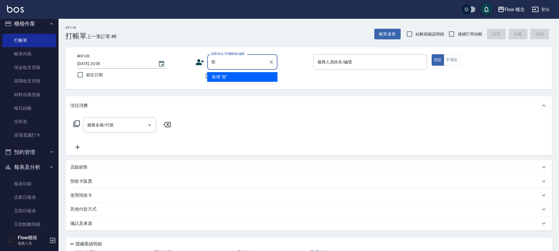
type input "詞"
type input "咒"
type input "詋"
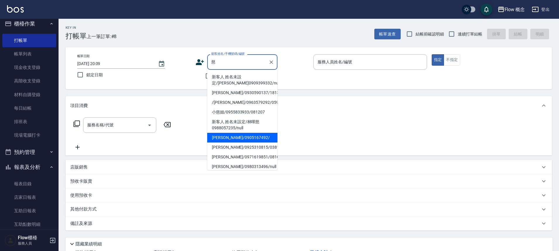
scroll to position [1, 0]
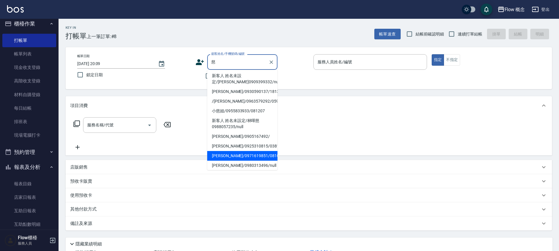
click at [239, 157] on li "[PERSON_NAME]/0971619851/0810041" at bounding box center [242, 156] width 70 height 10
type input "[PERSON_NAME]/0971619851/0810041"
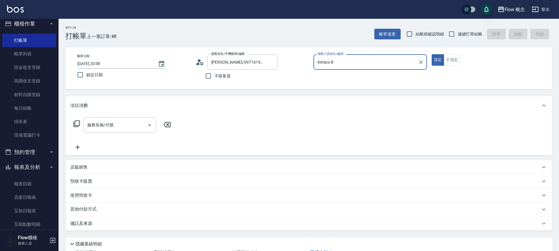
type input "Kimico-8"
click at [114, 125] on input "服務名稱/代號" at bounding box center [115, 125] width 59 height 10
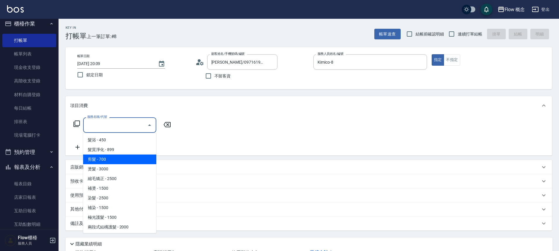
drag, startPoint x: 110, startPoint y: 140, endPoint x: 110, endPoint y: 159, distance: 19.0
click at [110, 159] on ul "髮浴 - 450 髮質淨化 - 899 剪髮 - 700 燙髮 - 3000 縮毛矯正 - 2500 補燙 - 1500 染髮 - 2500 補染 - 150…" at bounding box center [119, 183] width 73 height 100
click at [110, 159] on span "剪髮 - 700" at bounding box center [119, 159] width 73 height 10
type input "剪髮(201)"
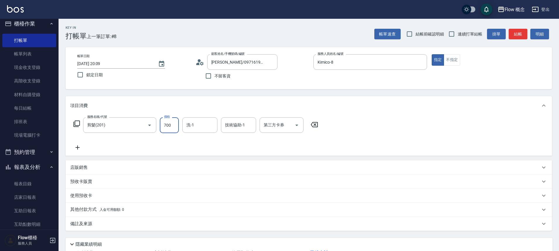
click at [167, 128] on input "700" at bounding box center [169, 125] width 19 height 16
click at [77, 148] on icon at bounding box center [77, 147] width 15 height 7
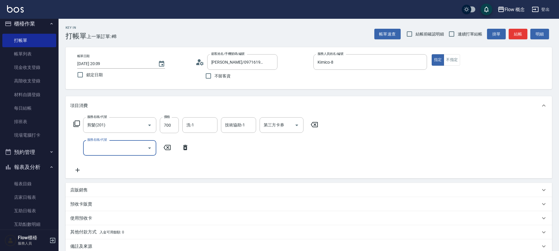
type input "３"
type input "染髮(401)"
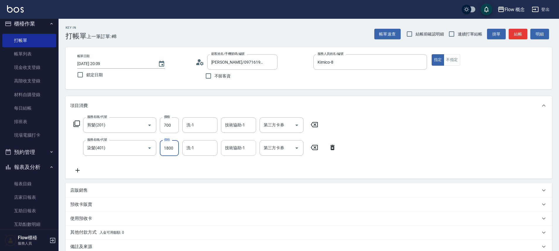
type input "1800"
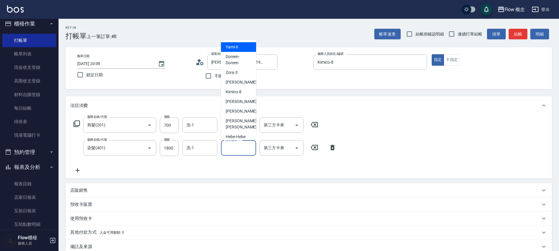
click at [240, 151] on input "技術協助-1" at bounding box center [239, 148] width 30 height 10
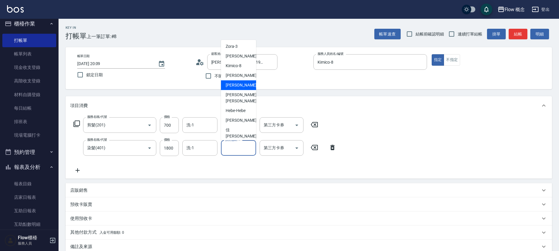
scroll to position [27, 0]
click at [237, 126] on span "佳[PERSON_NAME] -17" at bounding box center [244, 132] width 37 height 12
type input "[PERSON_NAME]-17"
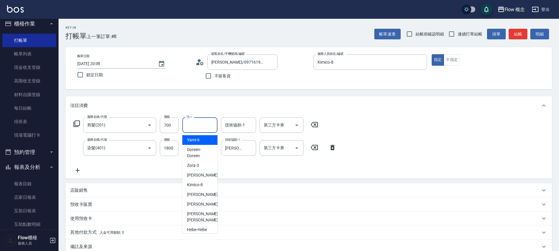
click at [197, 124] on input "洗-1" at bounding box center [200, 125] width 30 height 10
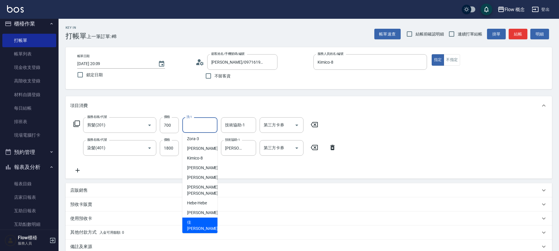
click at [199, 219] on span "佳[PERSON_NAME] -17" at bounding box center [205, 225] width 37 height 12
type input "[PERSON_NAME]-17"
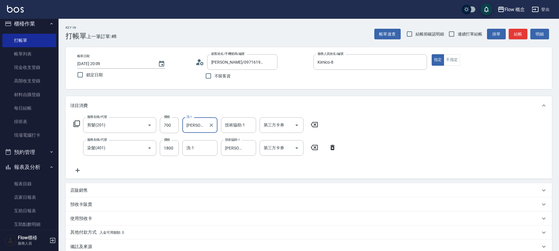
scroll to position [69, 0]
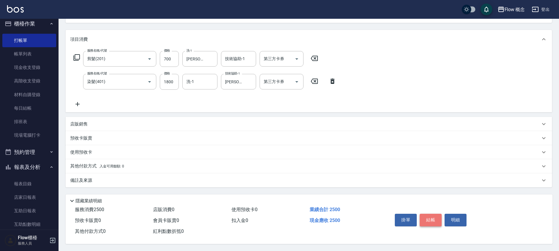
click at [432, 215] on button "結帳" at bounding box center [431, 219] width 22 height 12
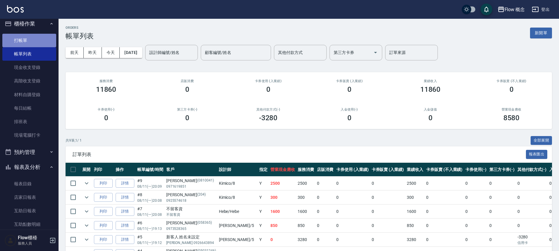
click at [33, 39] on link "打帳單" at bounding box center [29, 40] width 54 height 13
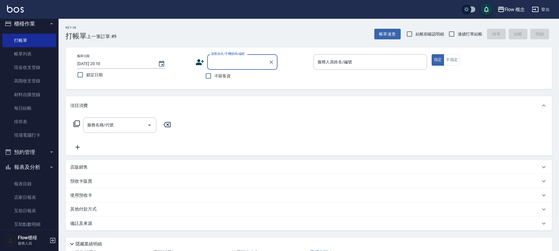
click at [235, 59] on input "顧客姓名/手機號碼/編號" at bounding box center [238, 62] width 56 height 10
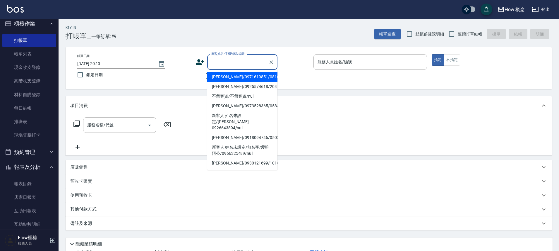
click at [242, 56] on label "顧客姓名/手機號碼/編號" at bounding box center [227, 54] width 33 height 4
click at [242, 57] on input "顧客姓名/手機號碼/編號" at bounding box center [238, 62] width 56 height 10
click at [242, 58] on input "顧客姓名/手機號碼/編號" at bounding box center [238, 62] width 56 height 10
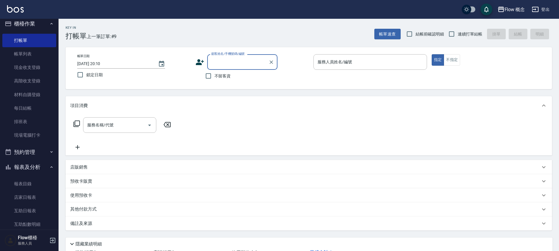
click at [245, 63] on input "顧客姓名/手機號碼/編號" at bounding box center [238, 62] width 56 height 10
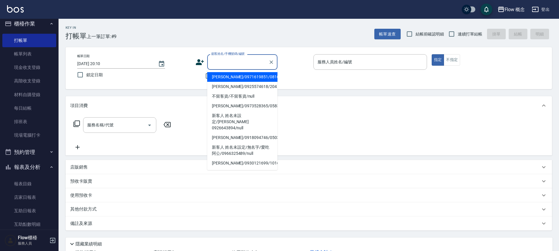
click at [246, 61] on input "顧客姓名/手機號碼/編號" at bounding box center [238, 62] width 56 height 10
click at [250, 63] on input "顧客姓名/手機號碼/編號" at bounding box center [238, 62] width 56 height 10
click at [251, 63] on input "顧客姓名/手機號碼/編號" at bounding box center [238, 62] width 56 height 10
click at [251, 61] on input "顧客姓名/手機號碼/編號" at bounding box center [238, 62] width 56 height 10
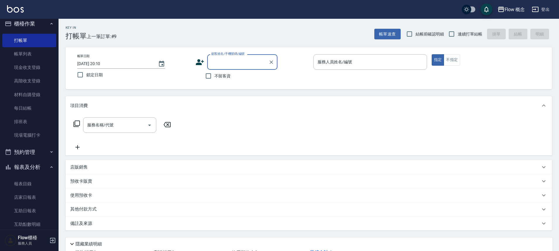
click at [250, 60] on input "顧客姓名/手機號碼/編號" at bounding box center [238, 62] width 56 height 10
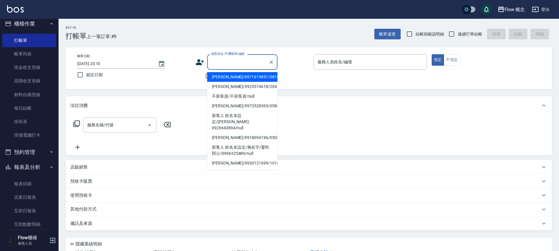
click at [250, 60] on input "顧客姓名/手機號碼/編號" at bounding box center [238, 62] width 56 height 10
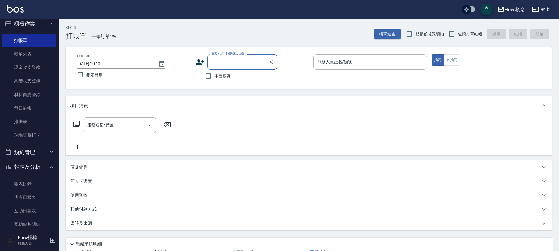
click at [248, 57] on input "顧客姓名/手機號碼/編號" at bounding box center [238, 62] width 56 height 10
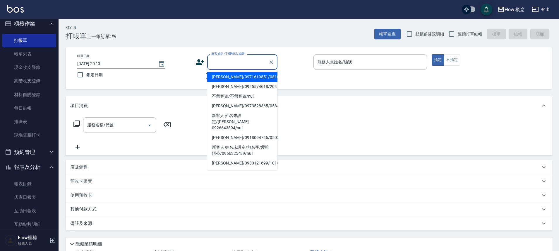
click at [248, 57] on input "顧客姓名/手機號碼/編號" at bounding box center [238, 62] width 56 height 10
click at [245, 63] on input "顧客姓名/手機號碼/編號" at bounding box center [238, 62] width 56 height 10
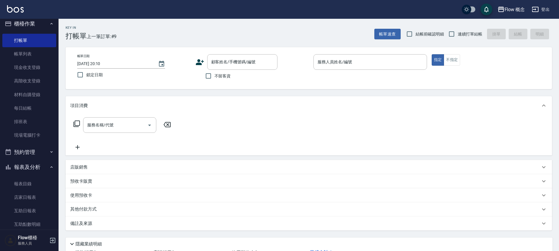
click at [223, 78] on span "不留客資" at bounding box center [223, 76] width 16 height 6
click at [215, 78] on input "不留客資" at bounding box center [208, 76] width 12 height 12
checkbox input "true"
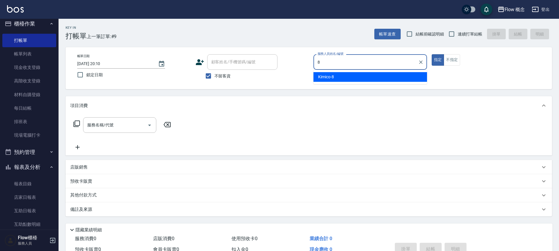
type input "Kimico-8"
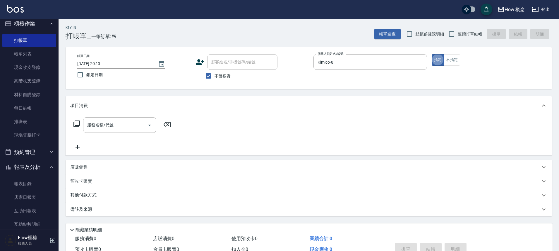
type button "true"
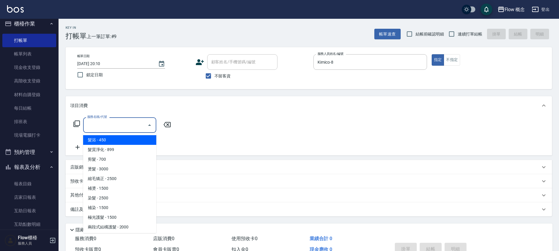
click at [100, 129] on input "服務名稱/代號" at bounding box center [115, 125] width 59 height 10
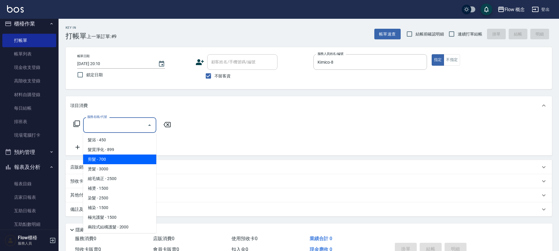
click at [106, 157] on span "剪髮 - 700" at bounding box center [119, 159] width 73 height 10
type input "剪髮(201)"
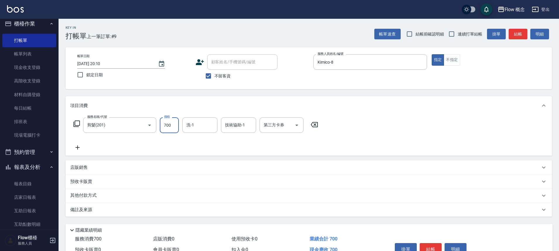
click at [167, 127] on input "700" at bounding box center [169, 125] width 19 height 16
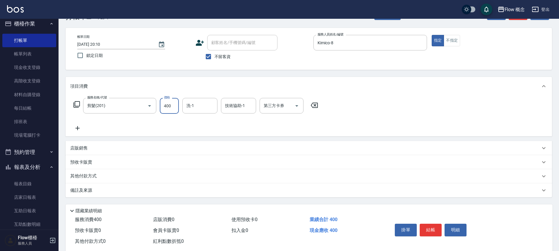
scroll to position [32, 0]
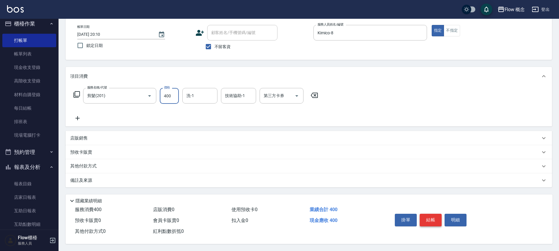
type input "400"
click at [431, 216] on button "結帳" at bounding box center [431, 219] width 22 height 12
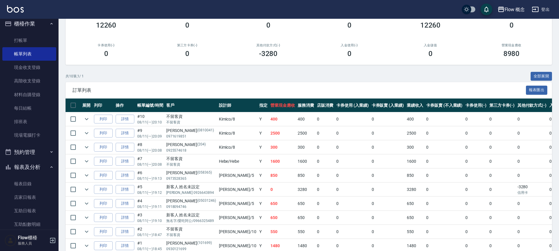
scroll to position [93, 0]
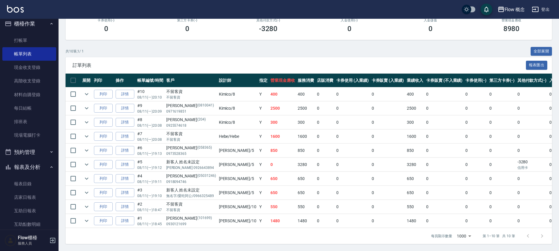
click at [270, 121] on td "300" at bounding box center [283, 122] width 28 height 14
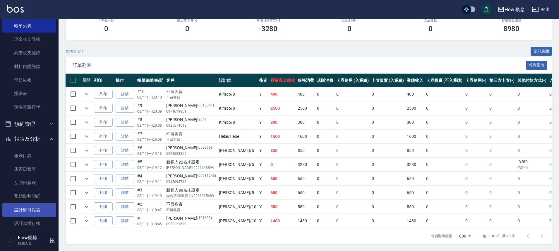
scroll to position [87, 0]
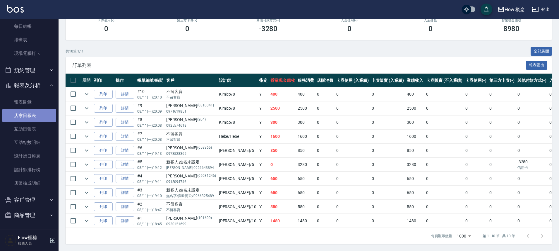
click at [34, 117] on link "店家日報表" at bounding box center [29, 115] width 54 height 13
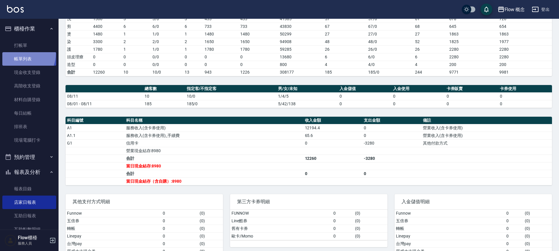
click at [18, 53] on link "帳單列表" at bounding box center [29, 58] width 54 height 13
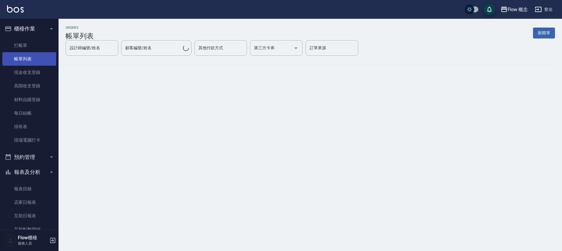
click at [33, 54] on link "帳單列表" at bounding box center [29, 58] width 54 height 13
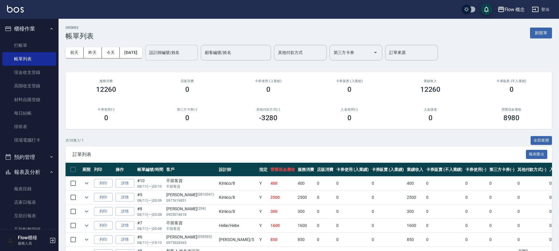
click at [185, 54] on input "設計師編號/姓名" at bounding box center [171, 52] width 47 height 10
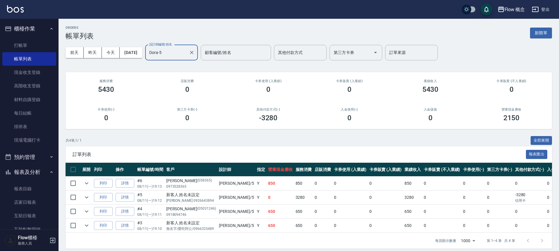
type input "Dora-5"
click at [313, 198] on td "0" at bounding box center [322, 197] width 19 height 14
click at [294, 200] on td "3280" at bounding box center [303, 197] width 19 height 14
click at [43, 41] on link "打帳單" at bounding box center [29, 45] width 54 height 13
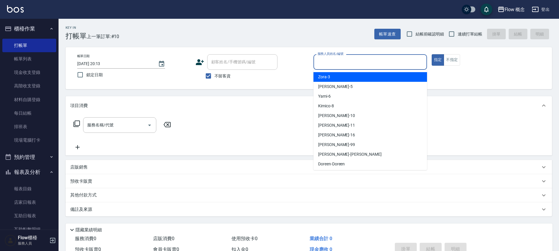
click at [360, 65] on input "服務人員姓名/編號" at bounding box center [370, 62] width 108 height 10
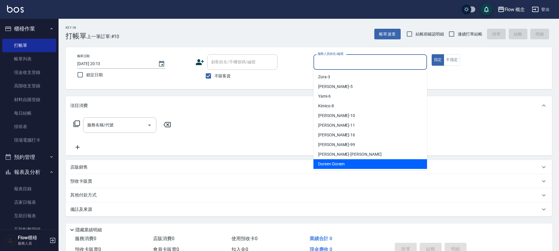
click at [355, 159] on div "Doreen -Doreen" at bounding box center [371, 164] width 114 height 10
type input "Doreen-Doreen"
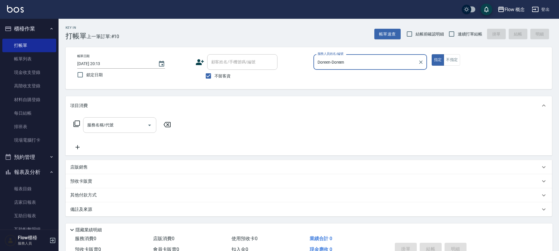
click at [124, 124] on input "服務名稱/代號" at bounding box center [115, 125] width 59 height 10
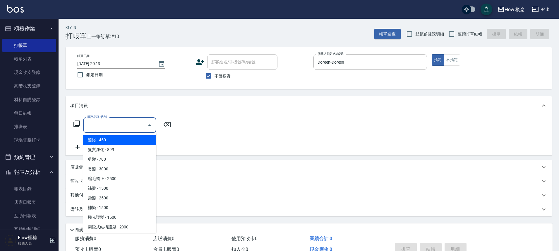
click at [116, 136] on span "髮浴 - 450" at bounding box center [119, 140] width 73 height 10
type input "髮浴 (101)"
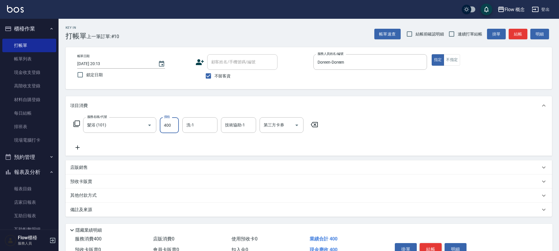
type input "400"
click at [436, 246] on button "結帳" at bounding box center [431, 249] width 22 height 12
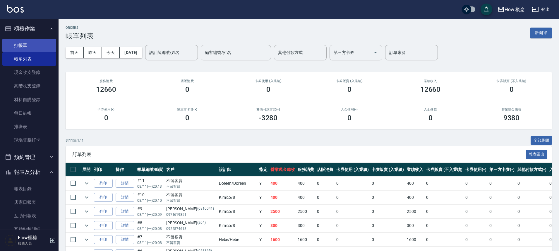
click at [30, 46] on link "打帳單" at bounding box center [29, 45] width 54 height 13
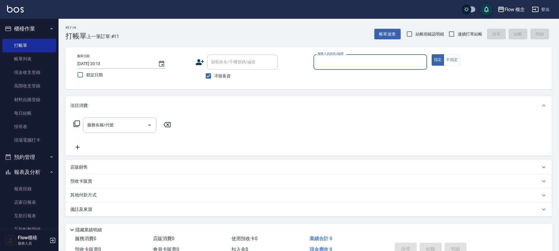
click at [400, 63] on input "服務人員姓名/編號" at bounding box center [370, 62] width 108 height 10
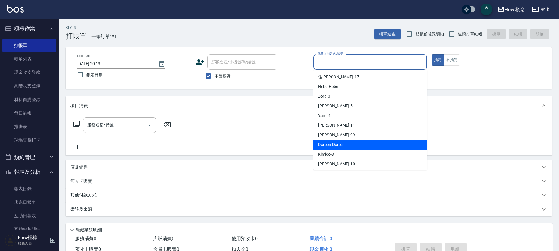
click at [355, 147] on div "Doreen -Doreen" at bounding box center [371, 145] width 114 height 10
type input "Doreen-Doreen"
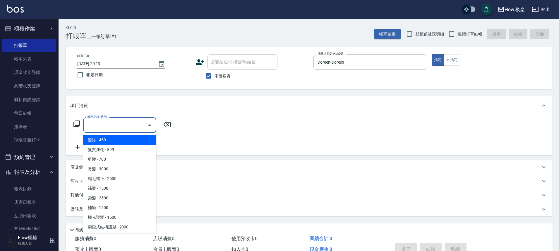
click at [129, 128] on input "服務名稱/代號" at bounding box center [115, 125] width 59 height 10
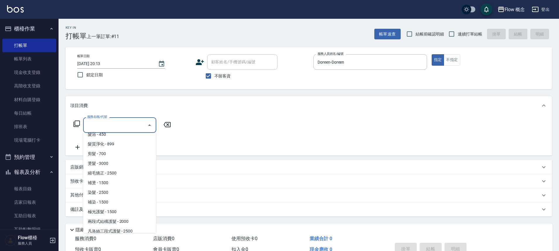
scroll to position [4, 0]
click at [110, 166] on span "燙髮 - 3000" at bounding box center [119, 165] width 73 height 10
type input "燙髮(301)"
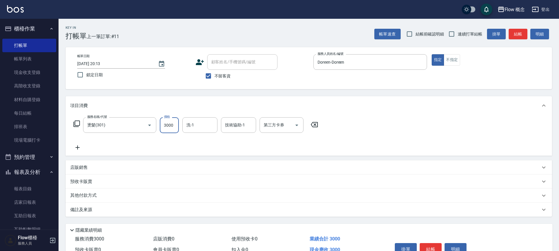
click at [173, 128] on input "3000" at bounding box center [169, 125] width 19 height 16
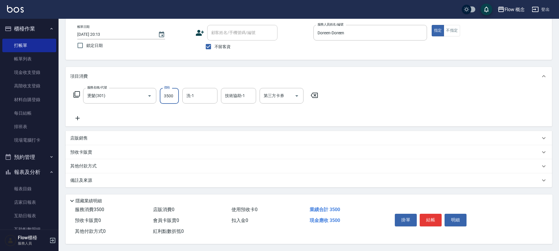
scroll to position [32, 0]
type input "3500"
click at [431, 215] on button "結帳" at bounding box center [431, 219] width 22 height 12
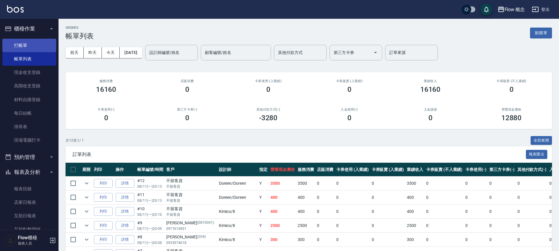
click at [30, 44] on link "打帳單" at bounding box center [29, 45] width 54 height 13
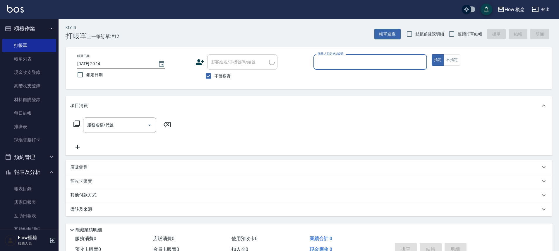
click at [354, 64] on input "服務人員姓名/編號" at bounding box center [370, 62] width 108 height 10
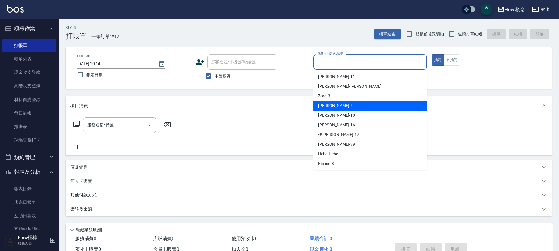
scroll to position [20, 0]
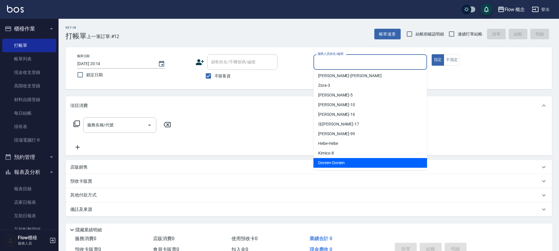
click at [359, 168] on ul "Yami -6 [PERSON_NAME] -11 [PERSON_NAME] -[PERSON_NAME] Zora -3 Dora -5 [PERSON_…" at bounding box center [371, 120] width 114 height 100
click at [359, 164] on div "Doreen -Doreen" at bounding box center [371, 163] width 114 height 10
type input "Doreen-Doreen"
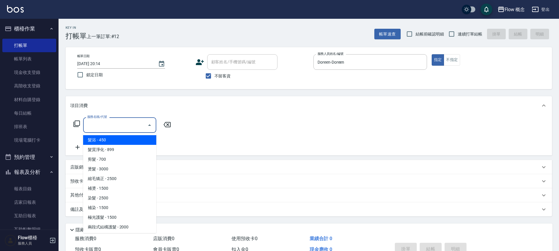
click at [124, 121] on input "服務名稱/代號" at bounding box center [115, 125] width 59 height 10
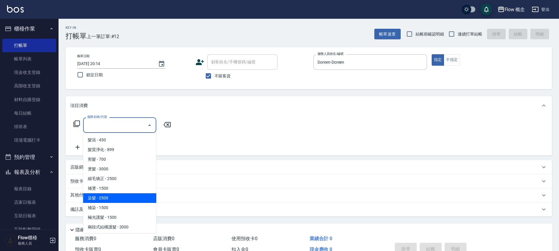
click at [108, 199] on span "染髮 - 2500" at bounding box center [119, 198] width 73 height 10
type input "染髮(401)"
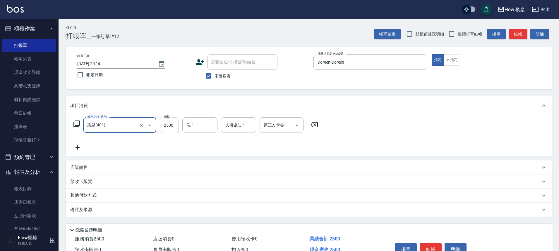
click at [172, 122] on input "2500" at bounding box center [169, 125] width 19 height 16
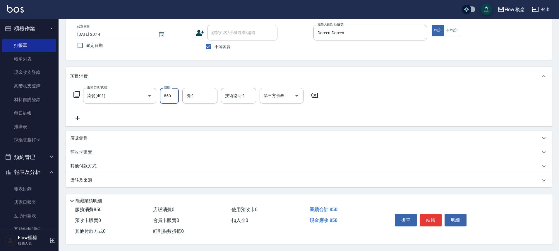
scroll to position [32, 0]
type input "850"
click at [210, 97] on input "洗-1" at bounding box center [200, 95] width 30 height 10
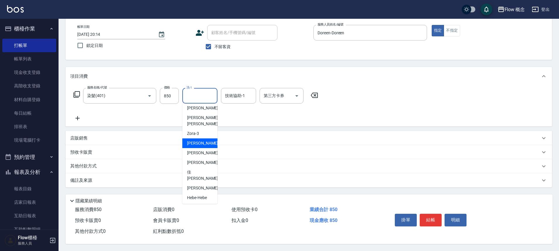
scroll to position [27, 0]
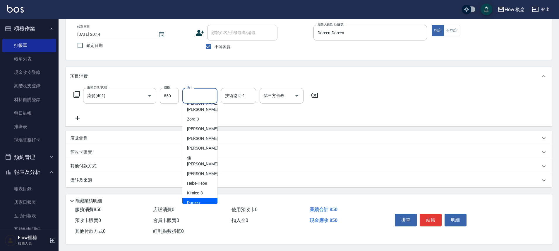
click at [198, 199] on span "Doreen -Doreen" at bounding box center [200, 205] width 26 height 12
type input "Doreen-Doreen"
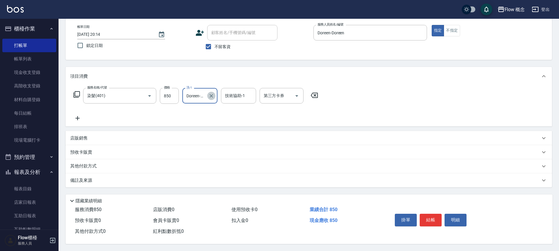
click at [211, 94] on icon "Clear" at bounding box center [212, 96] width 4 height 4
click at [203, 93] on input "洗-1" at bounding box center [200, 95] width 30 height 10
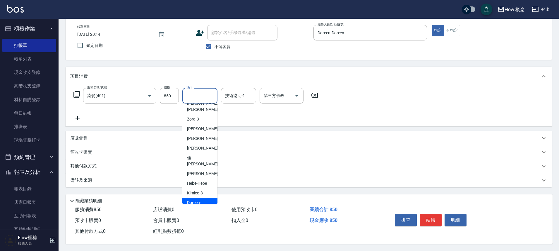
click at [187, 198] on div "Doreen -Doreen" at bounding box center [199, 206] width 35 height 16
type input "Doreen-Doreen"
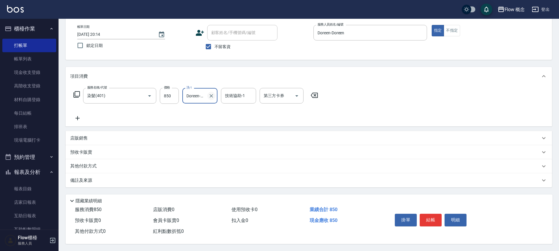
click at [213, 93] on icon "Clear" at bounding box center [212, 96] width 6 height 6
click at [429, 217] on button "結帳" at bounding box center [431, 219] width 22 height 12
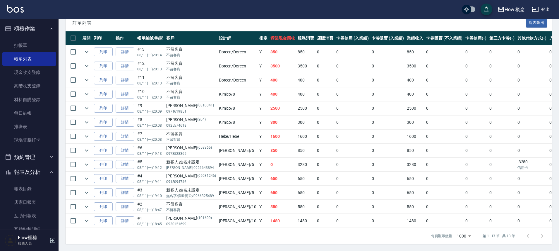
scroll to position [136, 0]
click at [130, 61] on link "詳情" at bounding box center [125, 65] width 19 height 9
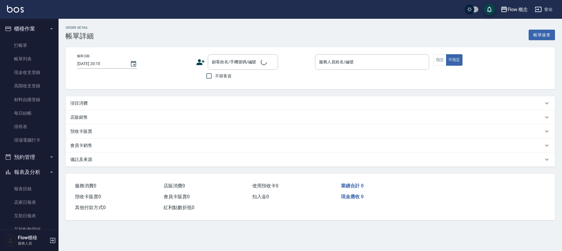
type input "[DATE] 20:13"
checkbox input "true"
type input "Doreen-Doreen"
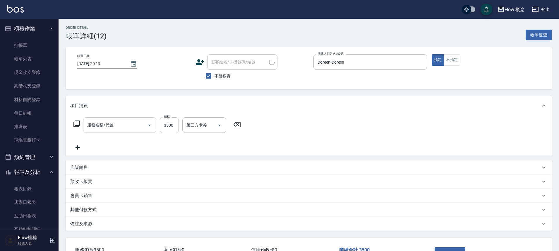
type input "燙髮(301)"
click at [231, 127] on input "技術協助-1" at bounding box center [239, 125] width 30 height 10
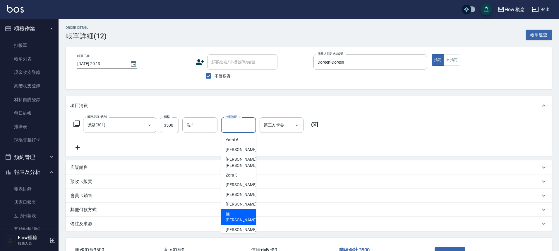
click at [235, 211] on span "佳[PERSON_NAME] -17" at bounding box center [244, 217] width 37 height 12
type input "[PERSON_NAME]-17"
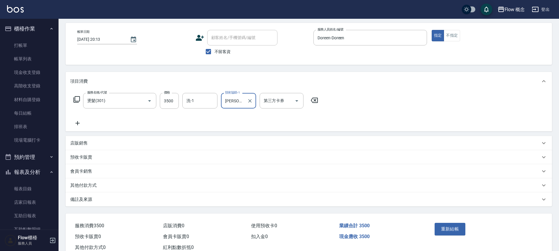
scroll to position [43, 0]
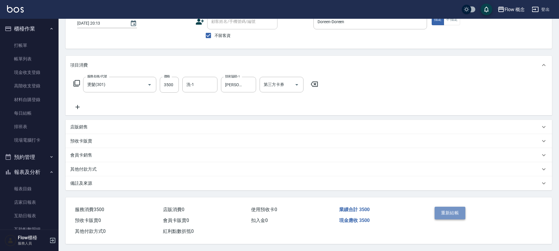
click at [447, 210] on button "重新結帳" at bounding box center [450, 212] width 31 height 12
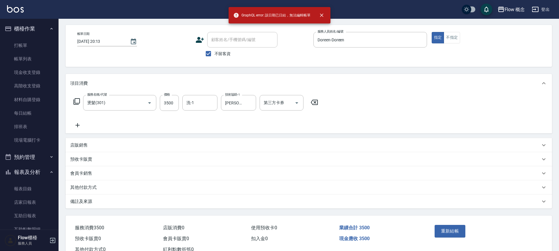
scroll to position [0, 0]
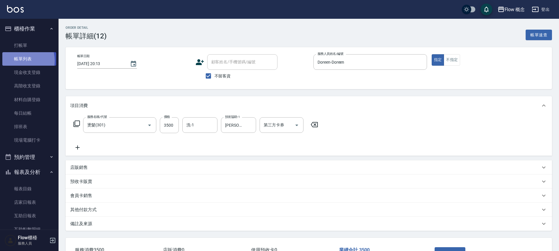
click at [19, 61] on link "帳單列表" at bounding box center [29, 58] width 54 height 13
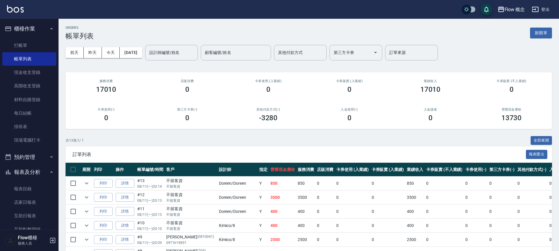
scroll to position [108, 0]
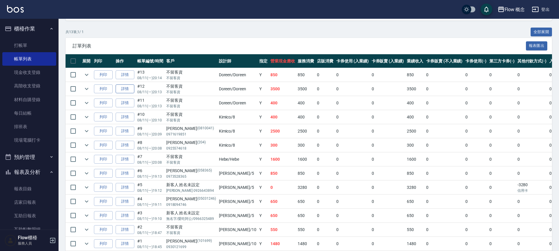
click at [124, 90] on link "詳情" at bounding box center [125, 88] width 19 height 9
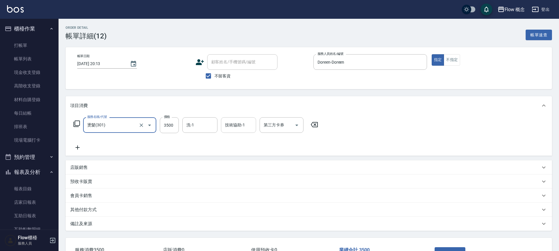
click at [249, 125] on input "技術協助-1" at bounding box center [239, 125] width 30 height 10
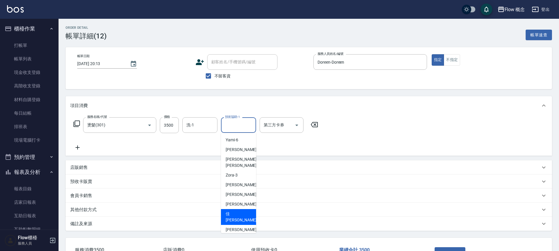
click at [241, 209] on div "佳[PERSON_NAME] -17" at bounding box center [238, 217] width 35 height 16
type input "[PERSON_NAME]-17"
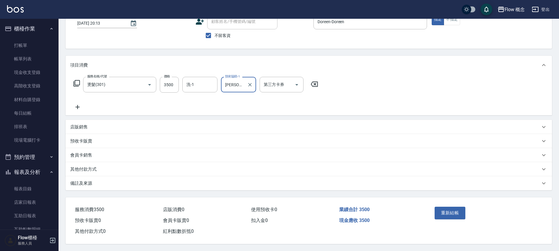
scroll to position [43, 0]
click at [462, 209] on button "重新結帳" at bounding box center [450, 212] width 31 height 12
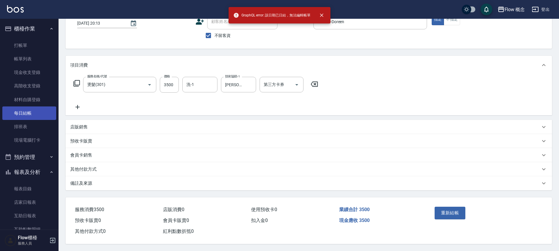
click at [30, 113] on link "每日結帳" at bounding box center [29, 112] width 54 height 13
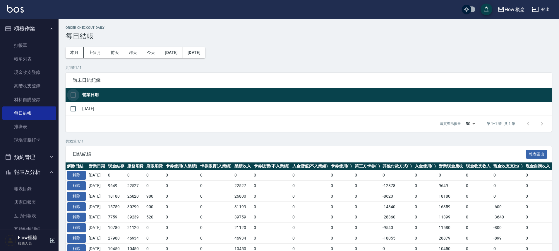
click at [74, 92] on input "checkbox" at bounding box center [73, 95] width 12 height 12
checkbox input "true"
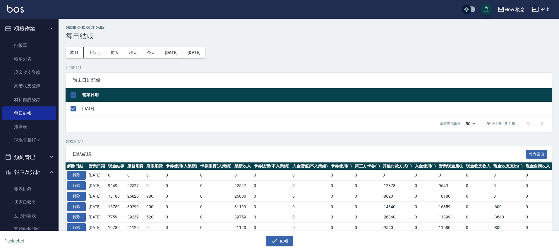
click at [216, 128] on div "每頁顯示數量 50 50 第 1–1 筆 共 1 筆" at bounding box center [309, 124] width 487 height 16
click at [77, 96] on input "checkbox" at bounding box center [73, 95] width 12 height 12
checkbox input "false"
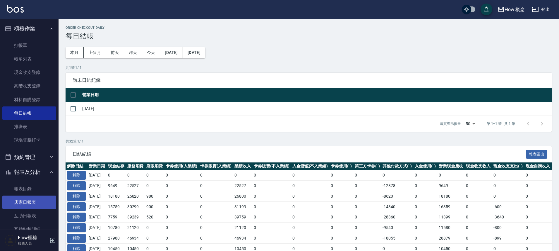
scroll to position [1, 0]
click at [33, 202] on link "店家日報表" at bounding box center [29, 200] width 54 height 13
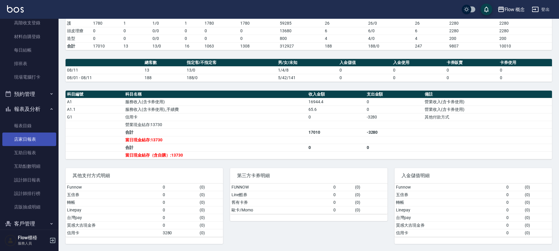
scroll to position [87, 0]
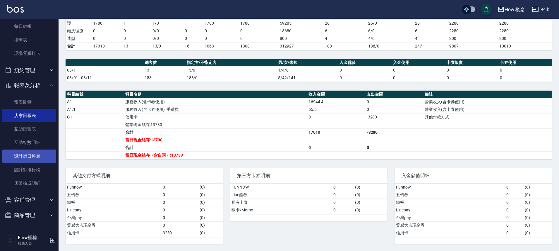
click at [23, 153] on link "設計師日報表" at bounding box center [29, 155] width 54 height 13
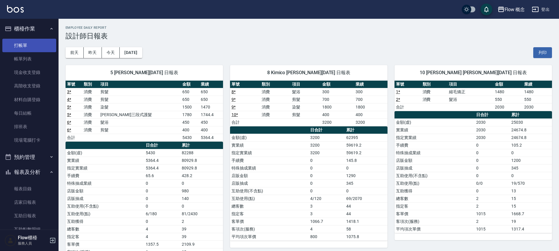
click at [28, 47] on link "打帳單" at bounding box center [29, 45] width 54 height 13
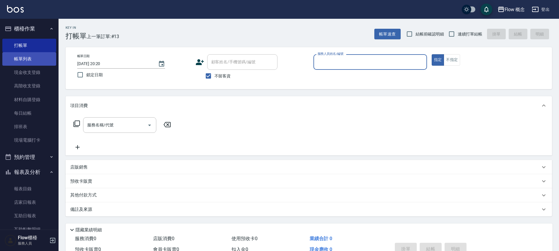
click at [28, 59] on link "帳單列表" at bounding box center [29, 58] width 54 height 13
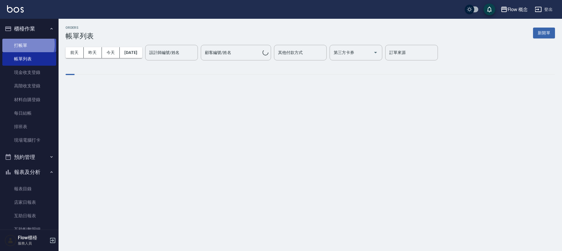
click at [28, 44] on link "打帳單" at bounding box center [29, 45] width 54 height 13
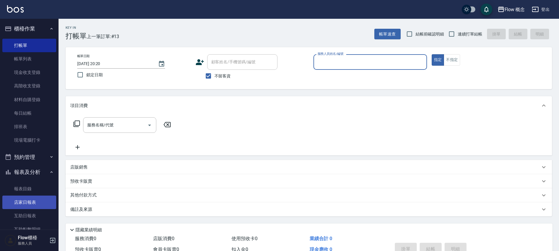
click at [34, 206] on link "店家日報表" at bounding box center [29, 201] width 54 height 13
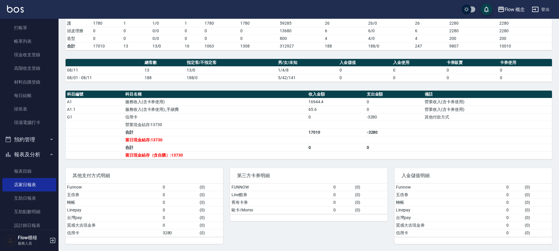
scroll to position [87, 0]
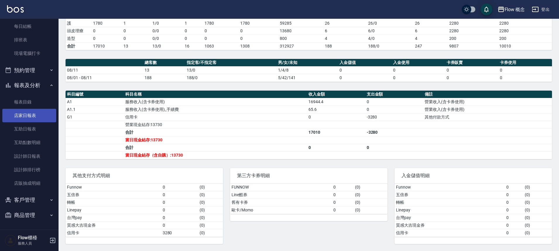
click at [28, 117] on link "店家日報表" at bounding box center [29, 115] width 54 height 13
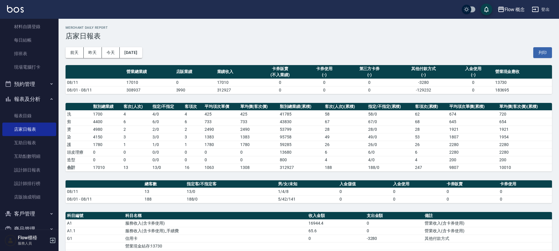
scroll to position [0, 0]
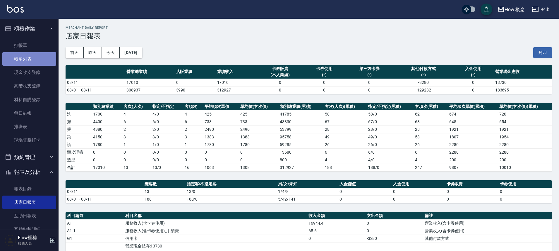
click at [30, 53] on link "帳單列表" at bounding box center [29, 58] width 54 height 13
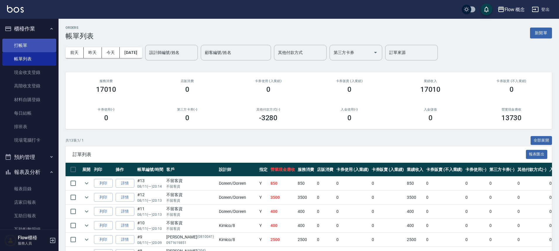
click at [44, 44] on link "打帳單" at bounding box center [29, 45] width 54 height 13
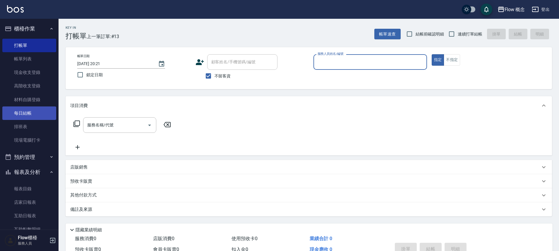
click at [34, 115] on link "每日結帳" at bounding box center [29, 112] width 54 height 13
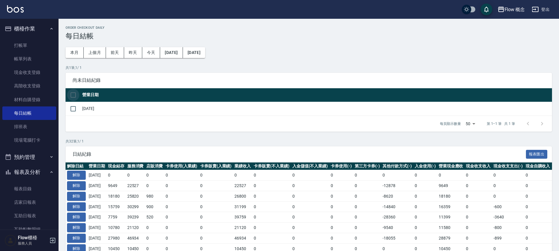
click at [76, 92] on input "checkbox" at bounding box center [73, 95] width 12 height 12
checkbox input "true"
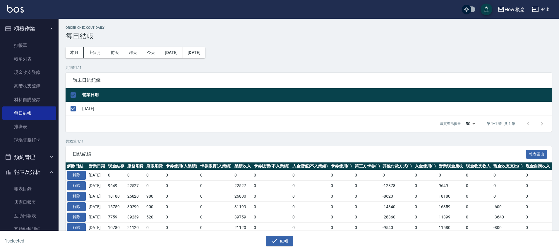
click at [74, 96] on input "checkbox" at bounding box center [73, 95] width 12 height 12
checkbox input "false"
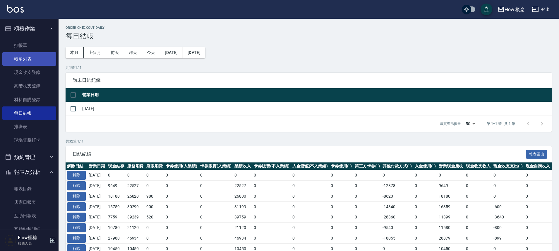
click at [28, 55] on link "帳單列表" at bounding box center [29, 58] width 54 height 13
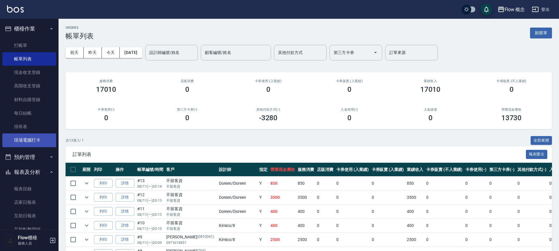
click at [38, 135] on link "現場電腦打卡" at bounding box center [29, 139] width 54 height 13
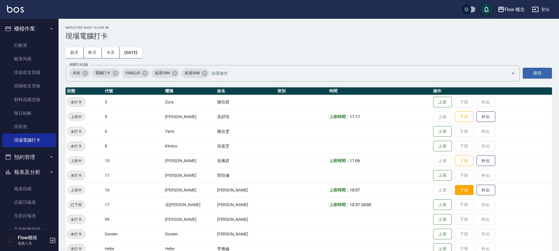
click at [455, 190] on button "下班" at bounding box center [464, 190] width 19 height 10
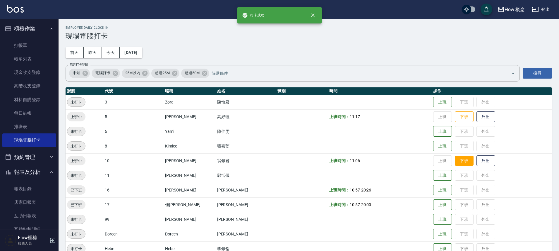
click at [455, 155] on button "下班" at bounding box center [464, 160] width 19 height 10
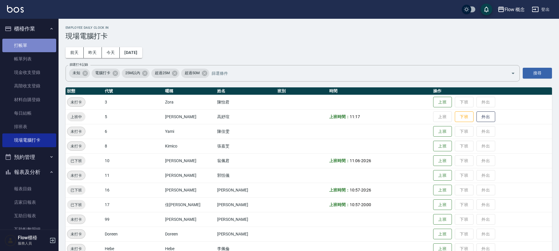
click at [36, 42] on link "打帳單" at bounding box center [29, 45] width 54 height 13
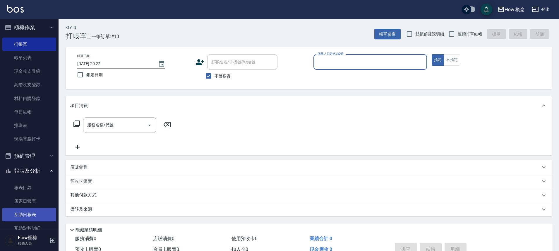
scroll to position [87, 0]
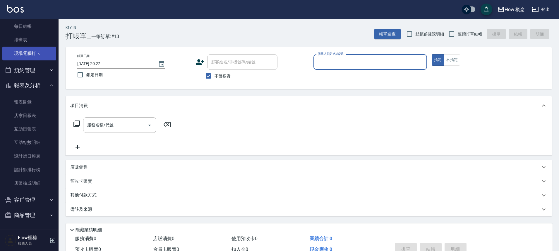
click at [35, 51] on link "現場電腦打卡" at bounding box center [29, 53] width 54 height 13
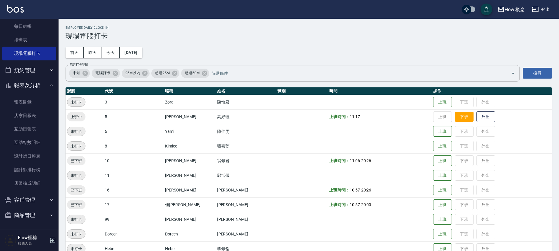
click at [455, 118] on button "下班" at bounding box center [464, 117] width 19 height 10
